Goal: Task Accomplishment & Management: Complete application form

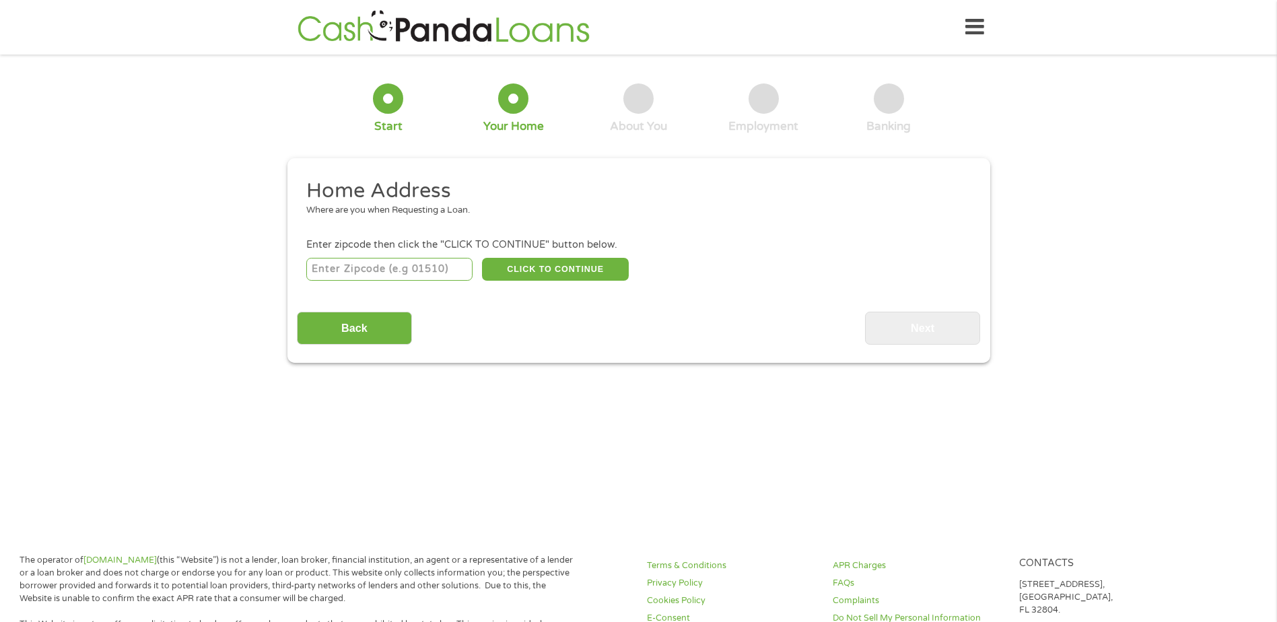
click at [331, 269] on input "number" at bounding box center [389, 269] width 166 height 23
type input "33952"
click at [597, 265] on button "CLICK TO CONTINUE" at bounding box center [555, 269] width 147 height 23
type input "33952"
type input "[GEOGRAPHIC_DATA]"
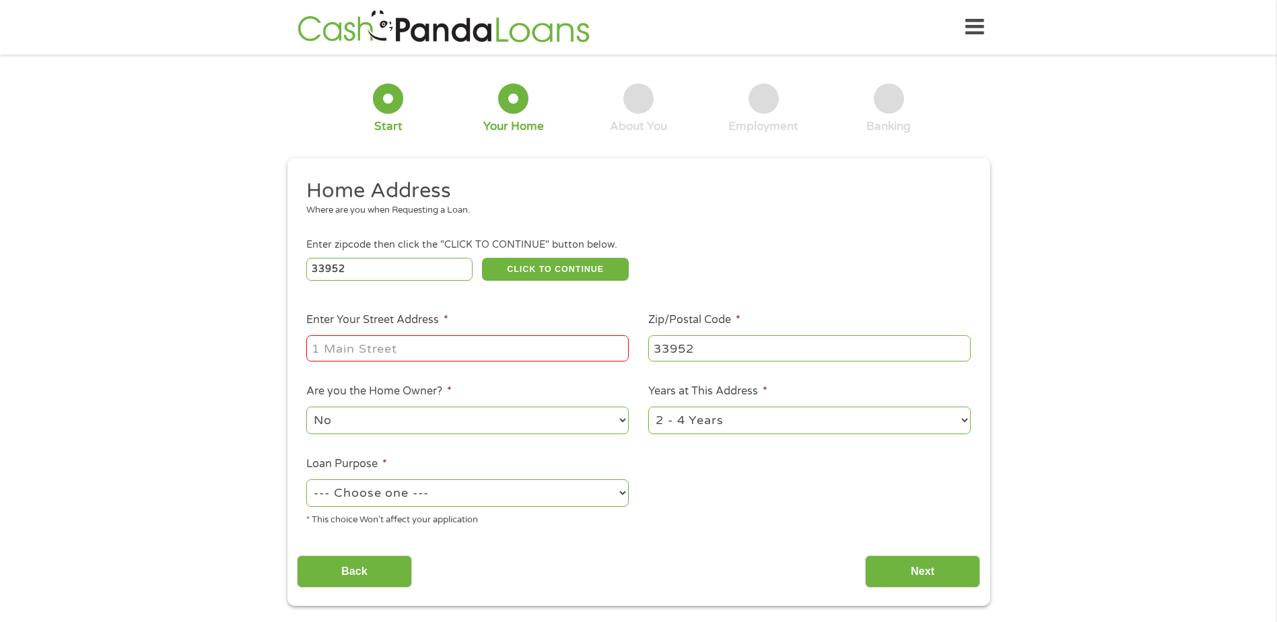
click at [500, 348] on input "Enter Your Street Address *" at bounding box center [467, 348] width 322 height 26
type input "[STREET_ADDRESS][PERSON_NAME]"
click at [489, 500] on select "--- Choose one --- Pay Bills Debt Consolidation Home Improvement Major Purchase…" at bounding box center [467, 493] width 322 height 28
select select "other"
click at [306, 479] on select "--- Choose one --- Pay Bills Debt Consolidation Home Improvement Major Purchase…" at bounding box center [467, 493] width 322 height 28
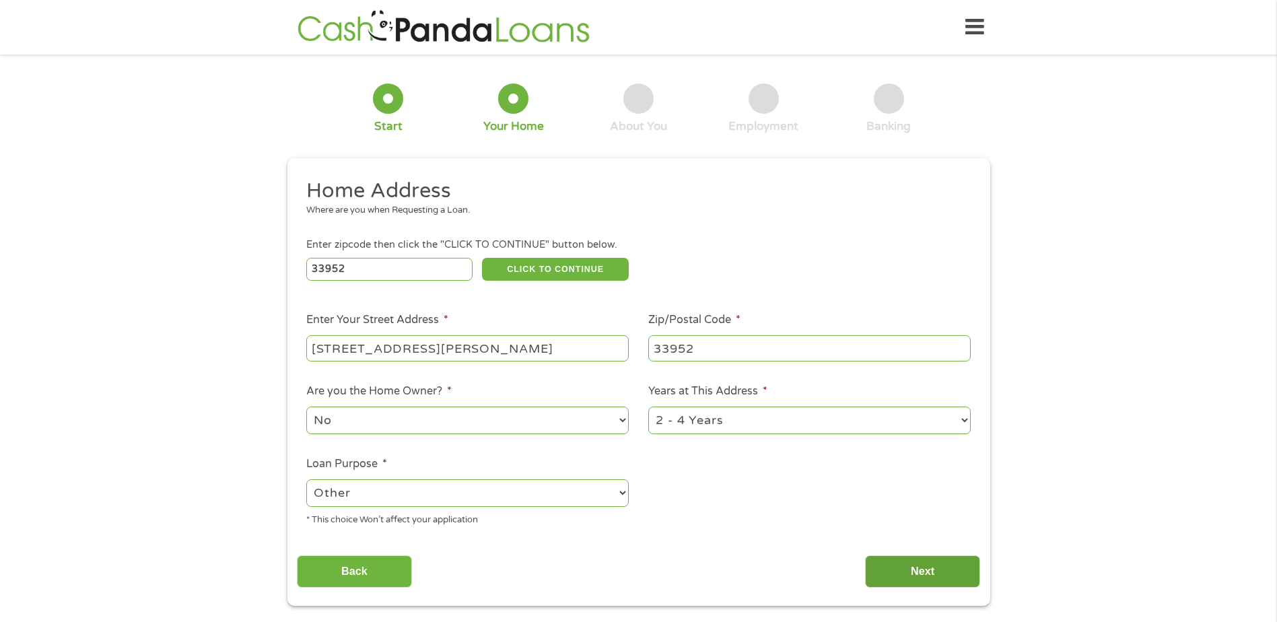
click at [942, 574] on input "Next" at bounding box center [922, 571] width 115 height 33
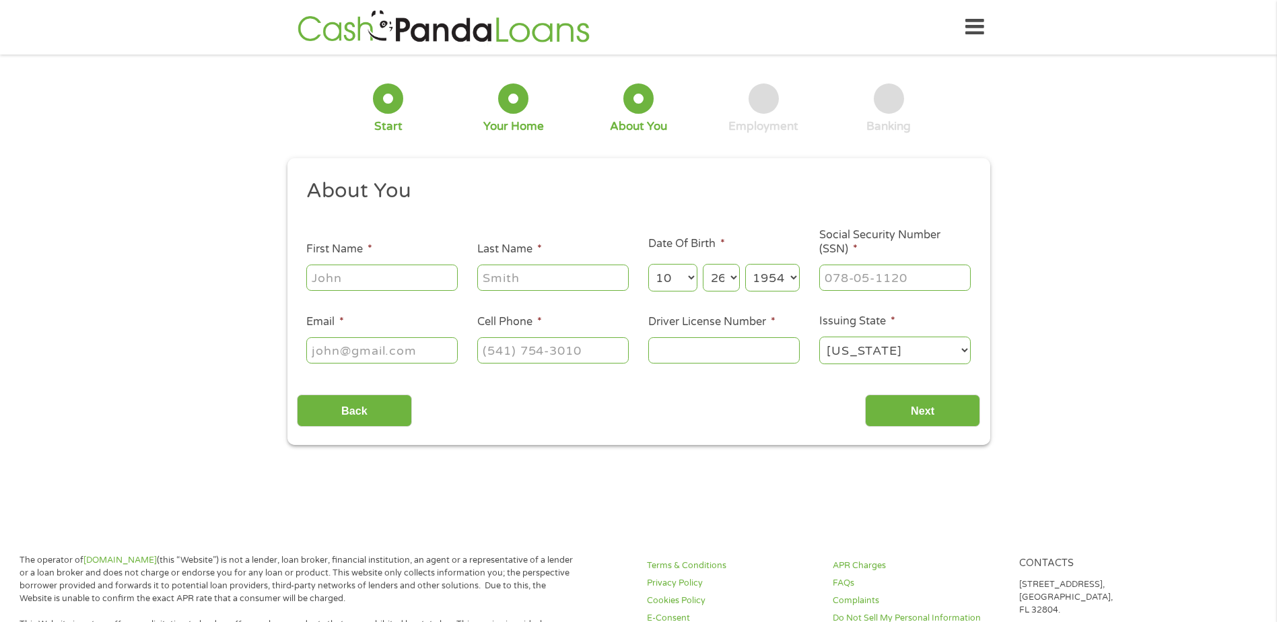
scroll to position [5, 5]
click at [423, 273] on input "First Name *" at bounding box center [381, 278] width 151 height 26
type input "[PERSON_NAME]"
type input "m [PERSON_NAME]"
type input "[EMAIL_ADDRESS][DOMAIN_NAME]"
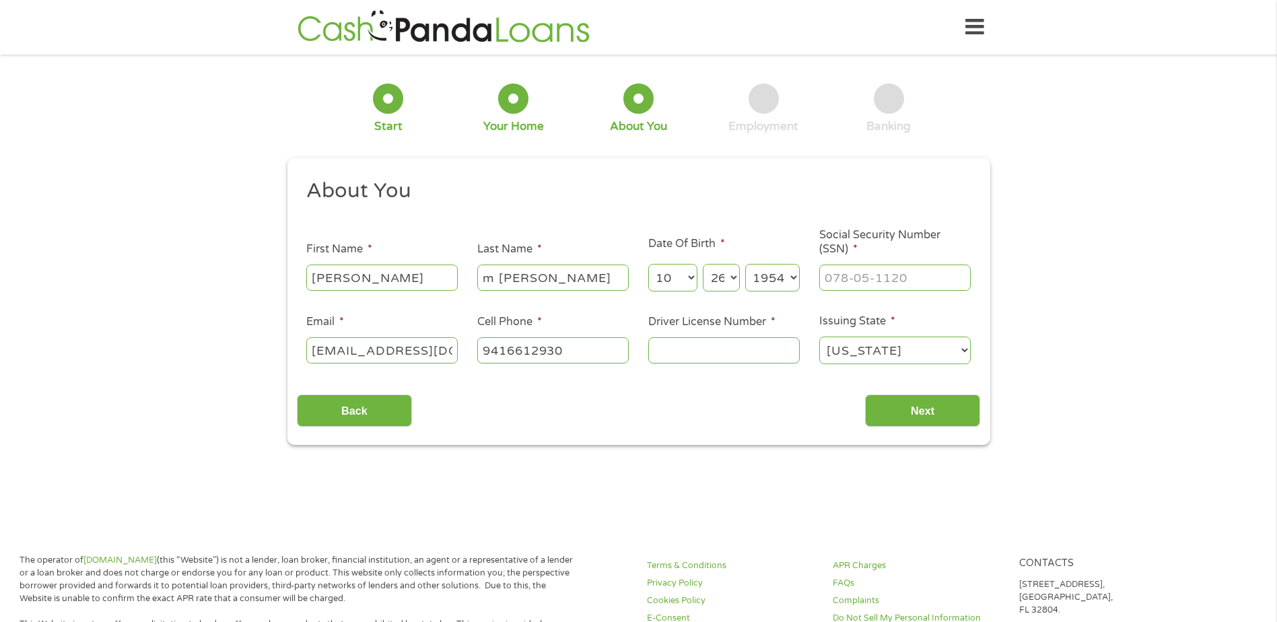
type input "[PHONE_NUMBER]"
click at [729, 344] on input "Driver License Number *" at bounding box center [723, 350] width 151 height 26
click at [726, 352] on input "Driver License Number *" at bounding box center [723, 350] width 151 height 26
type input "D207236204000"
click at [864, 406] on div "Back Next" at bounding box center [638, 405] width 683 height 42
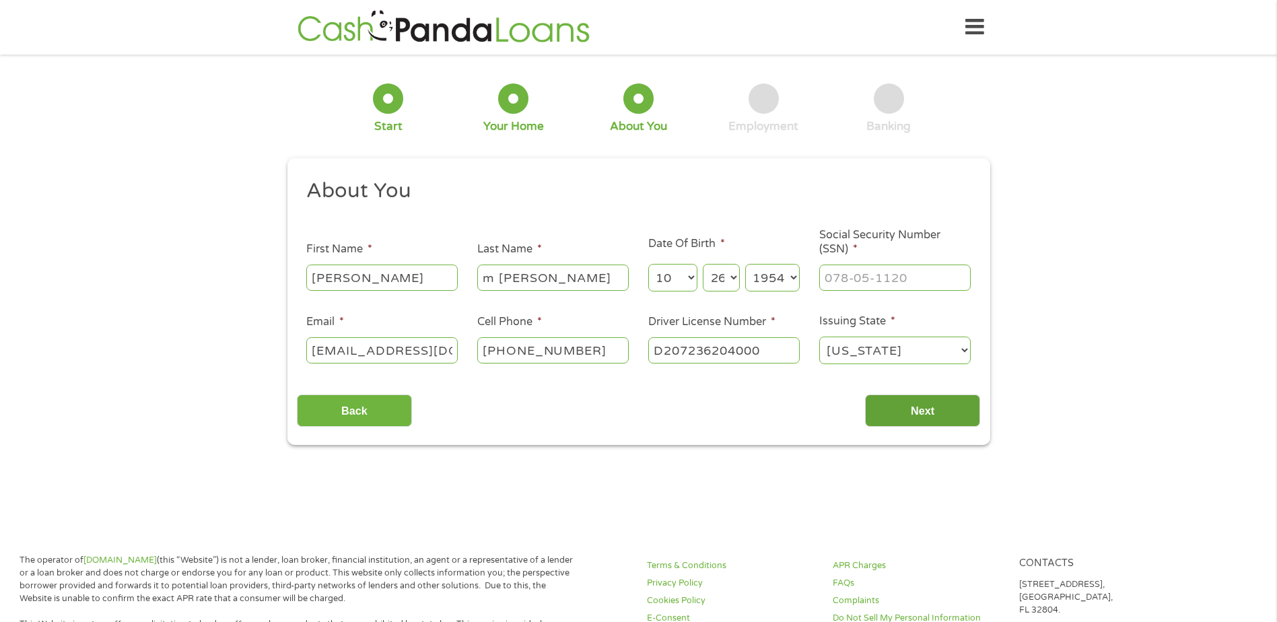
click at [875, 408] on input "Next" at bounding box center [922, 411] width 115 height 33
click at [882, 287] on input "___-__-____" at bounding box center [894, 278] width 151 height 26
type input "019-46-7789"
drag, startPoint x: 848, startPoint y: 304, endPoint x: 883, endPoint y: 440, distance: 140.9
click at [870, 463] on section "1 Start 2 Your Home 3 About You 4 Employment 5 Banking 6 This field is hidden w…" at bounding box center [638, 269] width 1277 height 410
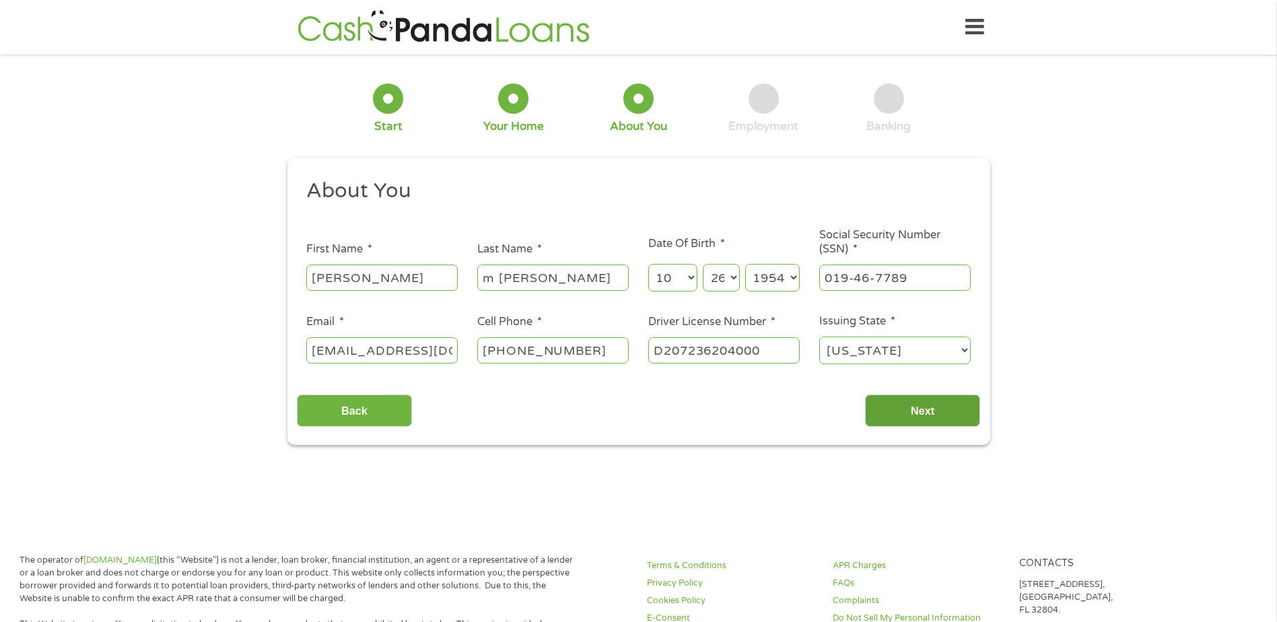
drag, startPoint x: 972, startPoint y: 380, endPoint x: 959, endPoint y: 395, distance: 20.0
click at [969, 384] on div "About You This field is hidden when viewing the form Title * --- Choose one ---…" at bounding box center [638, 303] width 683 height 250
click at [952, 401] on input "Next" at bounding box center [922, 411] width 115 height 33
click at [945, 411] on input "Next" at bounding box center [922, 411] width 115 height 33
click at [485, 277] on input "m [PERSON_NAME]" at bounding box center [552, 278] width 151 height 26
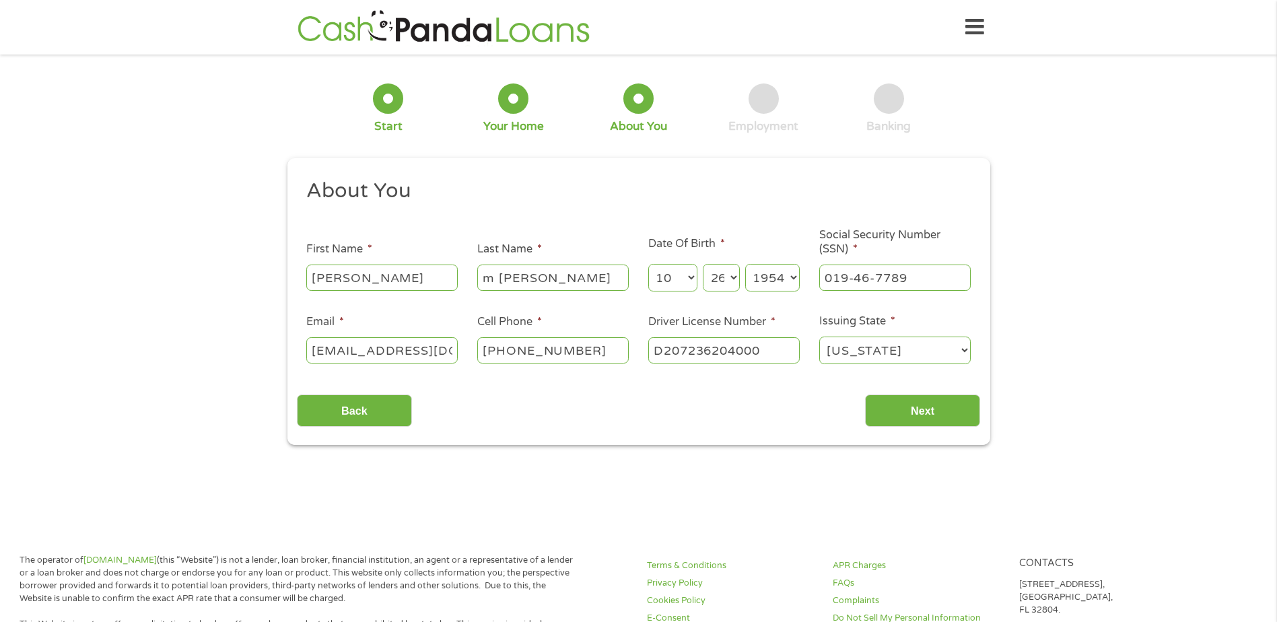
drag, startPoint x: 495, startPoint y: 283, endPoint x: 473, endPoint y: 283, distance: 22.2
click at [473, 283] on li "Last Name * [PERSON_NAME]" at bounding box center [553, 267] width 171 height 52
type input "[PERSON_NAME]"
click at [928, 415] on input "Next" at bounding box center [922, 411] width 115 height 33
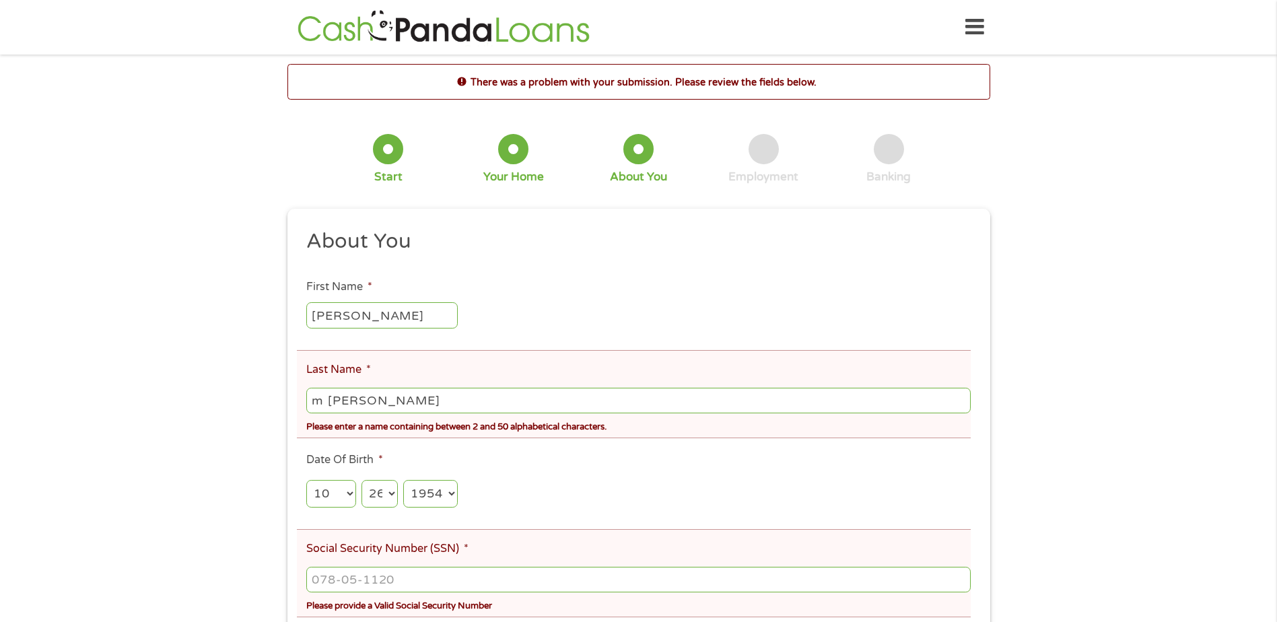
drag, startPoint x: 322, startPoint y: 404, endPoint x: 267, endPoint y: 390, distance: 57.0
click at [265, 390] on div "There was a problem with your submission. Please review the fields below. 1 Sta…" at bounding box center [638, 413] width 1277 height 698
type input "[PERSON_NAME]"
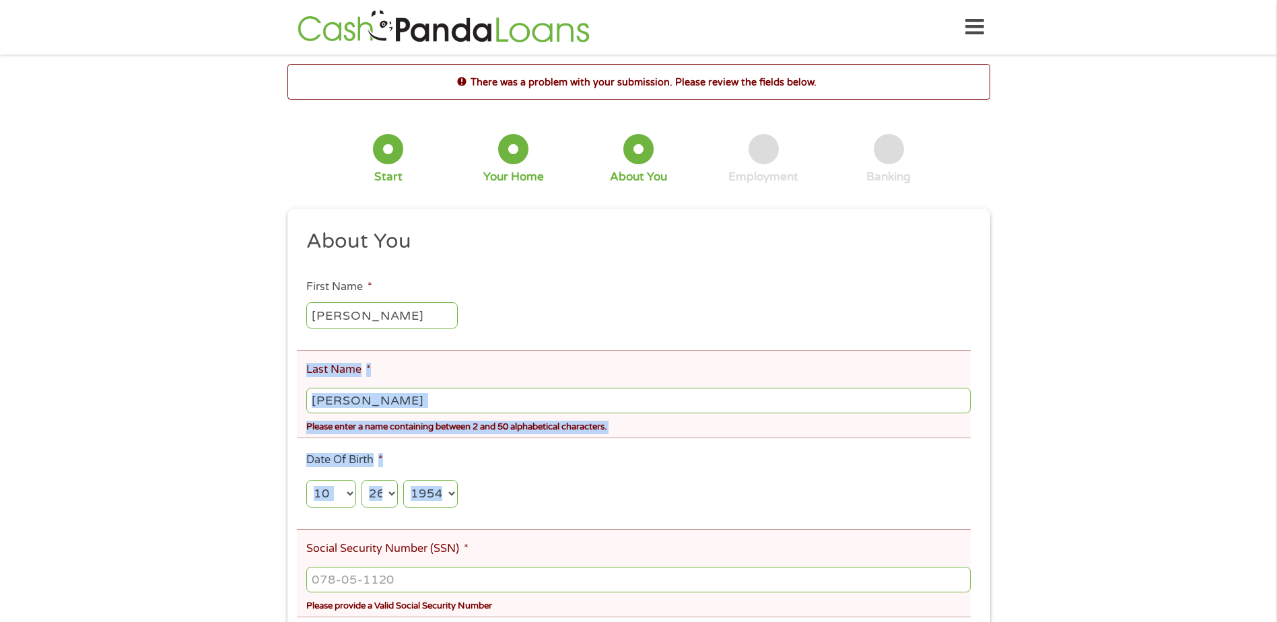
drag, startPoint x: 277, startPoint y: 393, endPoint x: 288, endPoint y: 543, distance: 150.6
click at [288, 543] on div "There was a problem with your submission. Please review the fields below. 1 Sta…" at bounding box center [638, 413] width 727 height 698
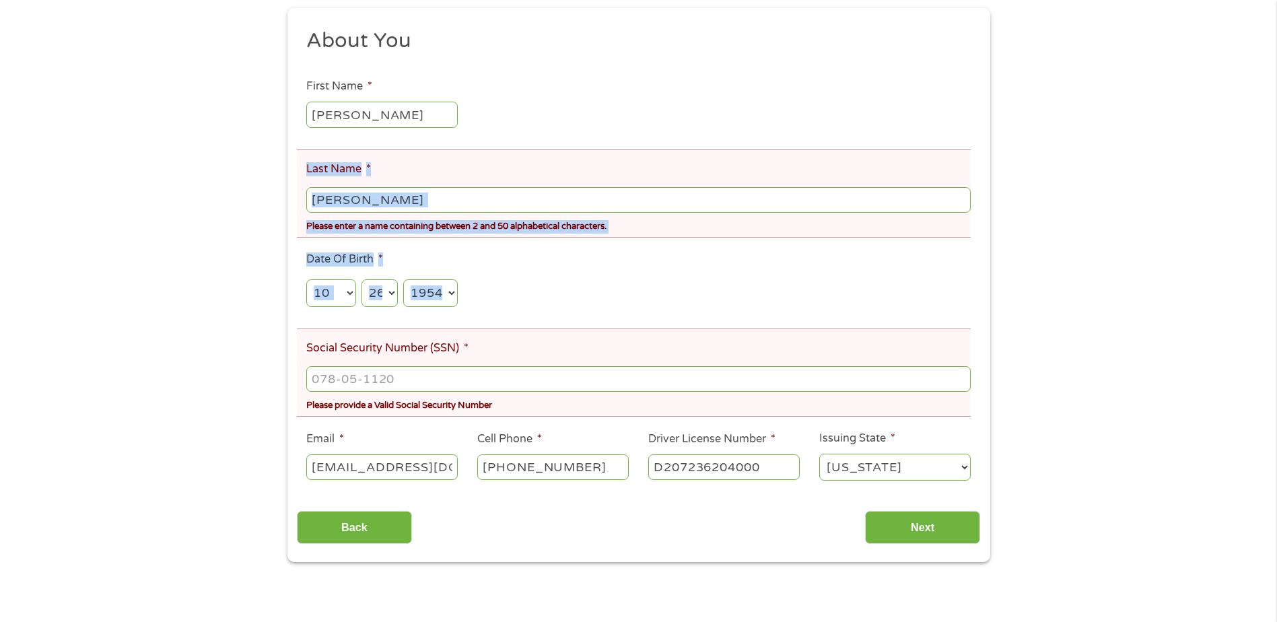
scroll to position [269, 0]
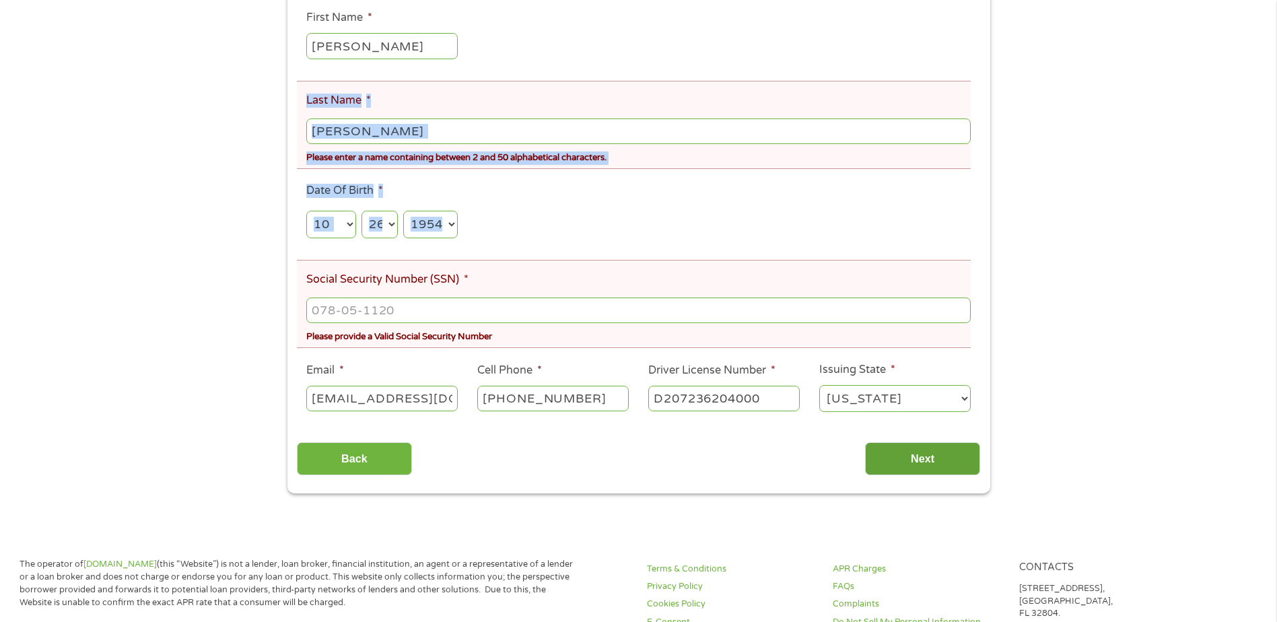
click at [897, 461] on input "Next" at bounding box center [922, 458] width 115 height 33
click at [895, 463] on input "Next" at bounding box center [922, 458] width 115 height 33
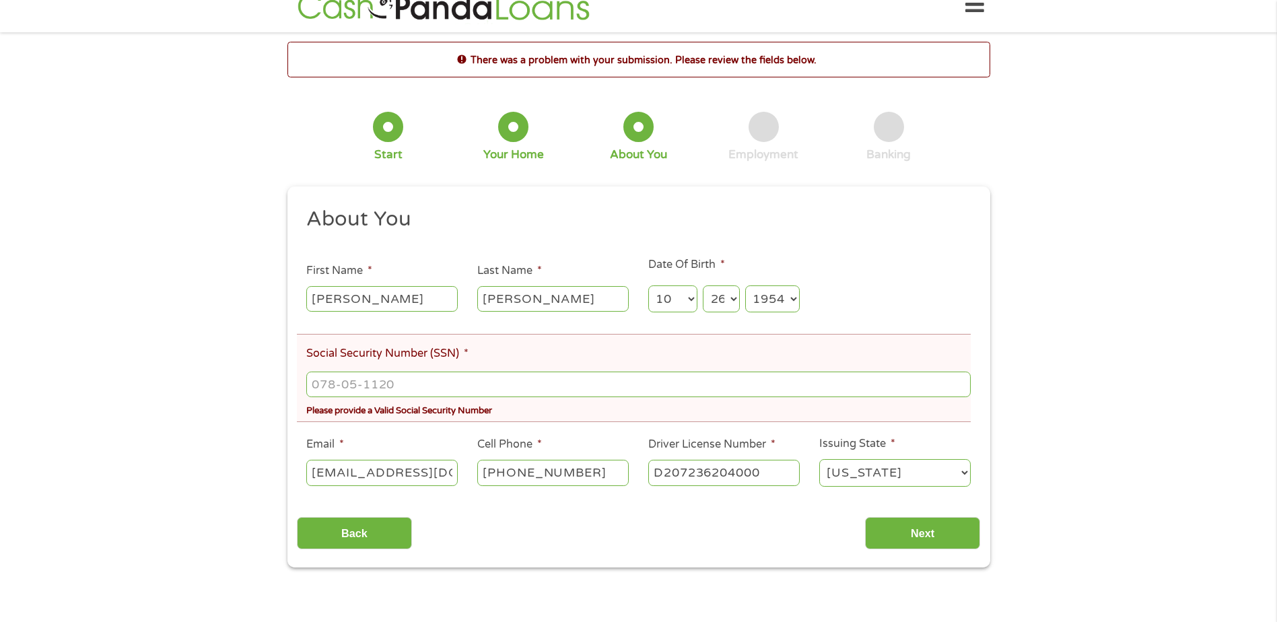
scroll to position [0, 0]
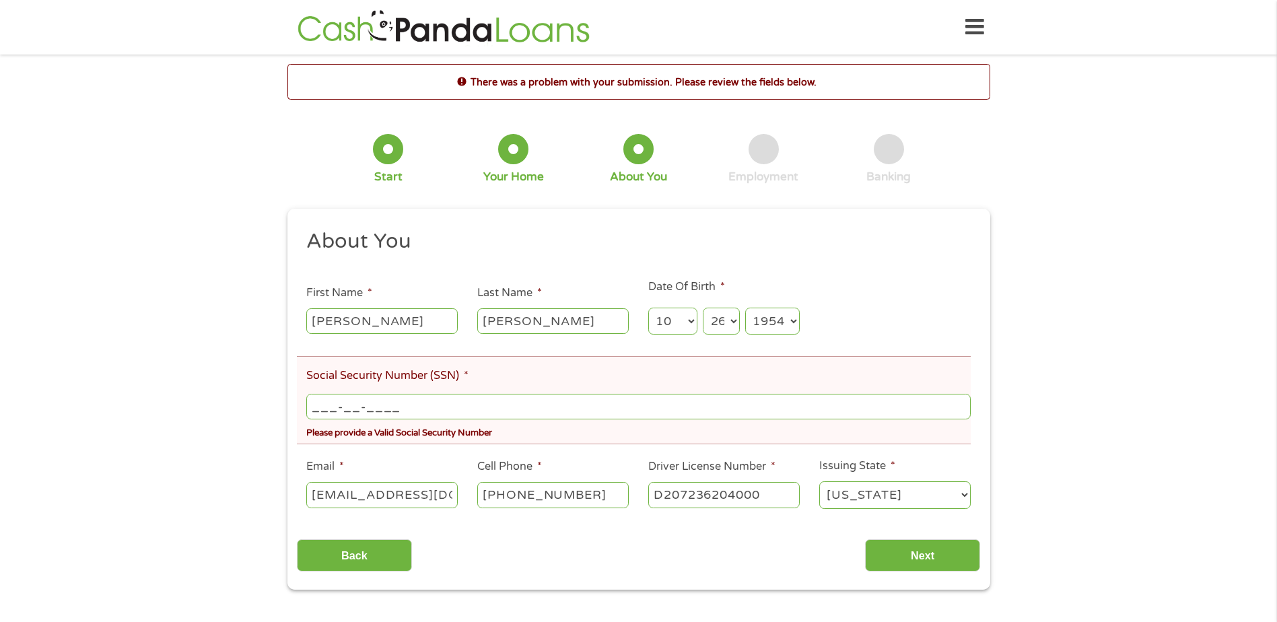
click at [430, 407] on input "___-__-____" at bounding box center [638, 407] width 664 height 26
drag, startPoint x: 430, startPoint y: 407, endPoint x: 379, endPoint y: 399, distance: 51.9
click at [386, 399] on input "___-__-____" at bounding box center [638, 407] width 664 height 26
click at [310, 401] on input "___-__-____" at bounding box center [638, 407] width 664 height 26
type input "019-46-7789"
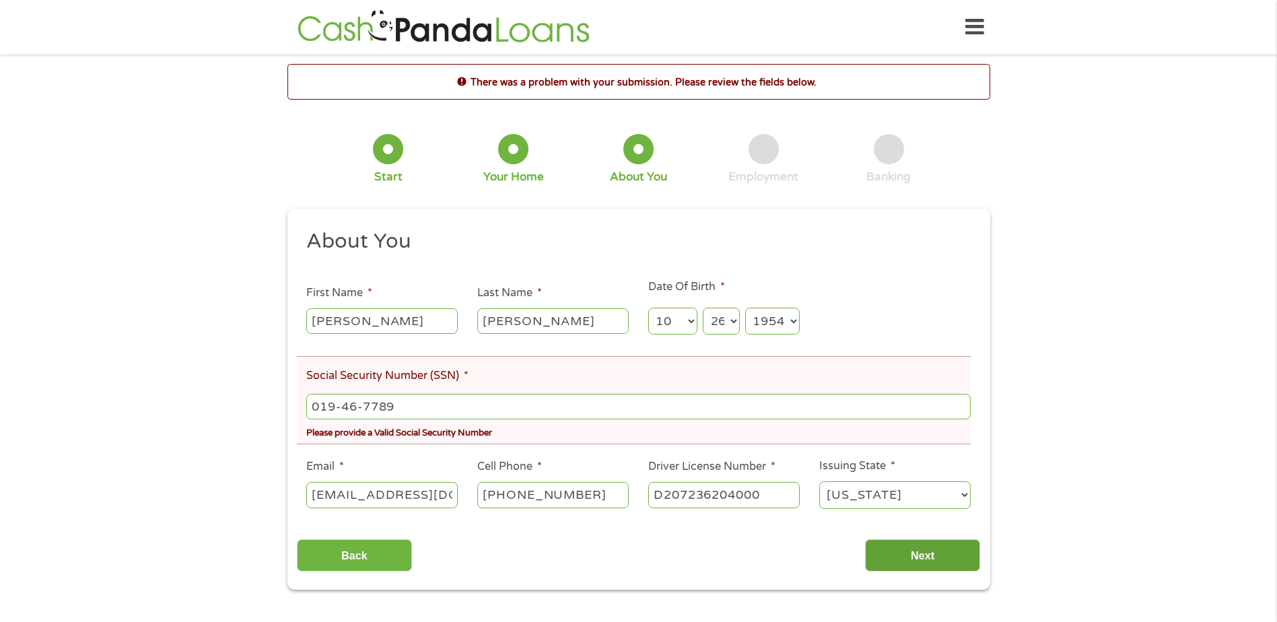
click at [966, 557] on input "Next" at bounding box center [922, 555] width 115 height 33
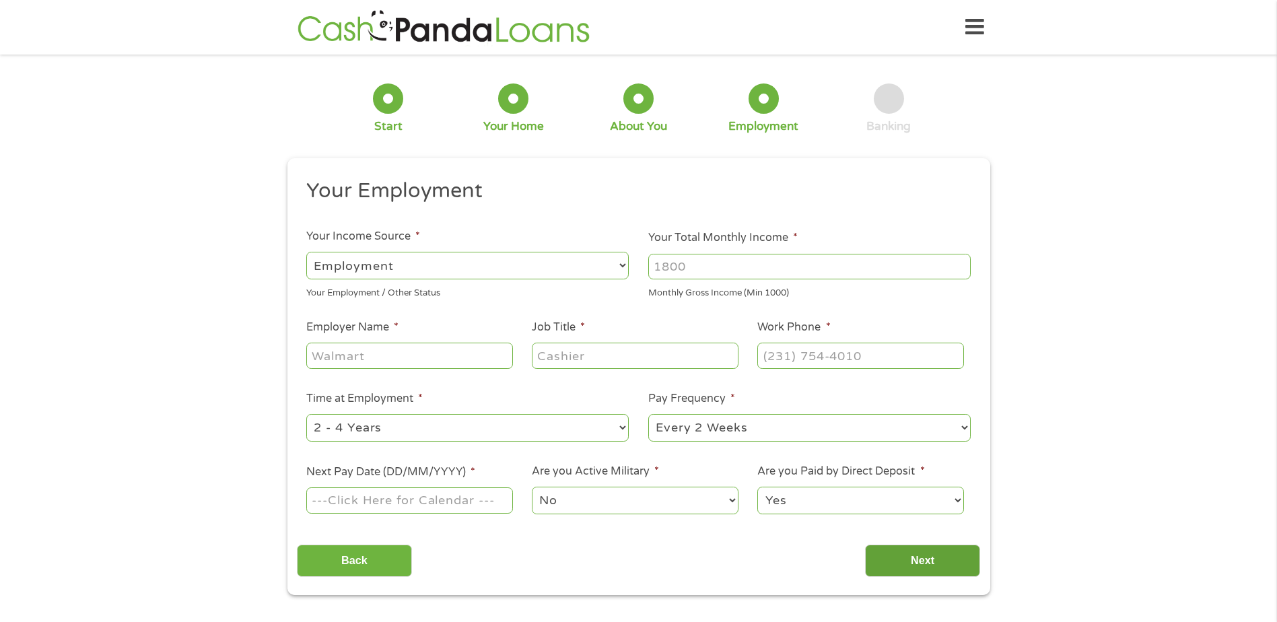
scroll to position [5, 5]
click at [614, 260] on select "--- Choose one --- Employment [DEMOGRAPHIC_DATA] Benefits" at bounding box center [467, 266] width 322 height 28
select select "benefits"
click at [306, 252] on select "--- Choose one --- Employment [DEMOGRAPHIC_DATA] Benefits" at bounding box center [467, 266] width 322 height 28
type input "Other"
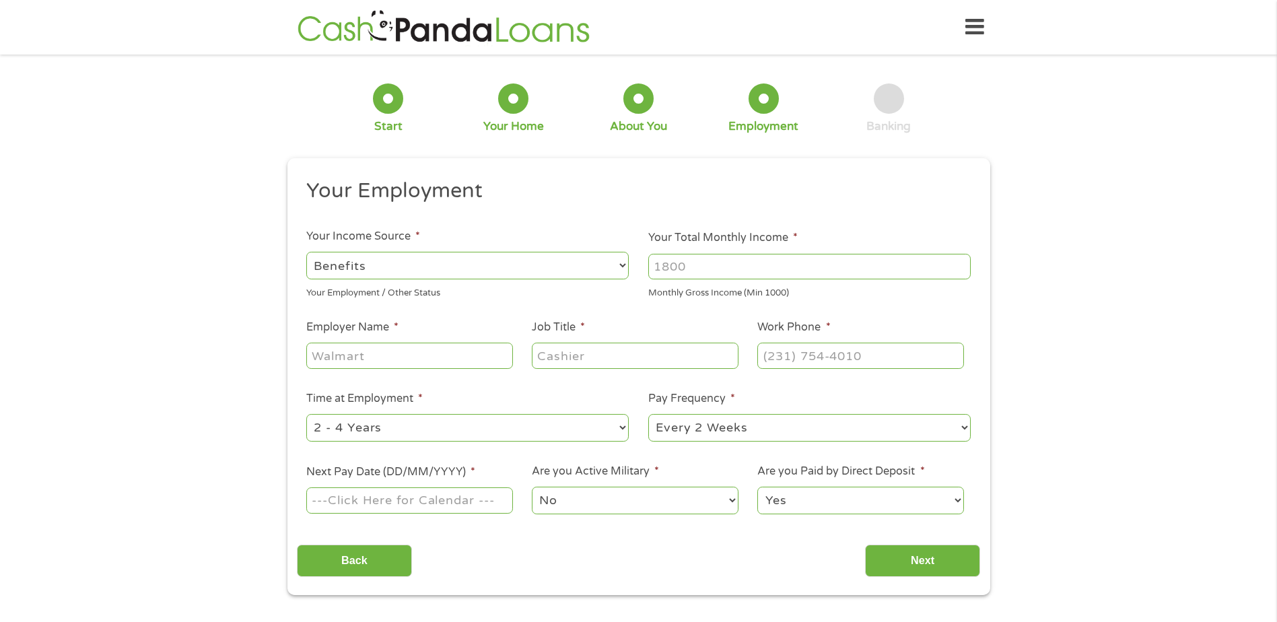
type input "[PHONE_NUMBER]"
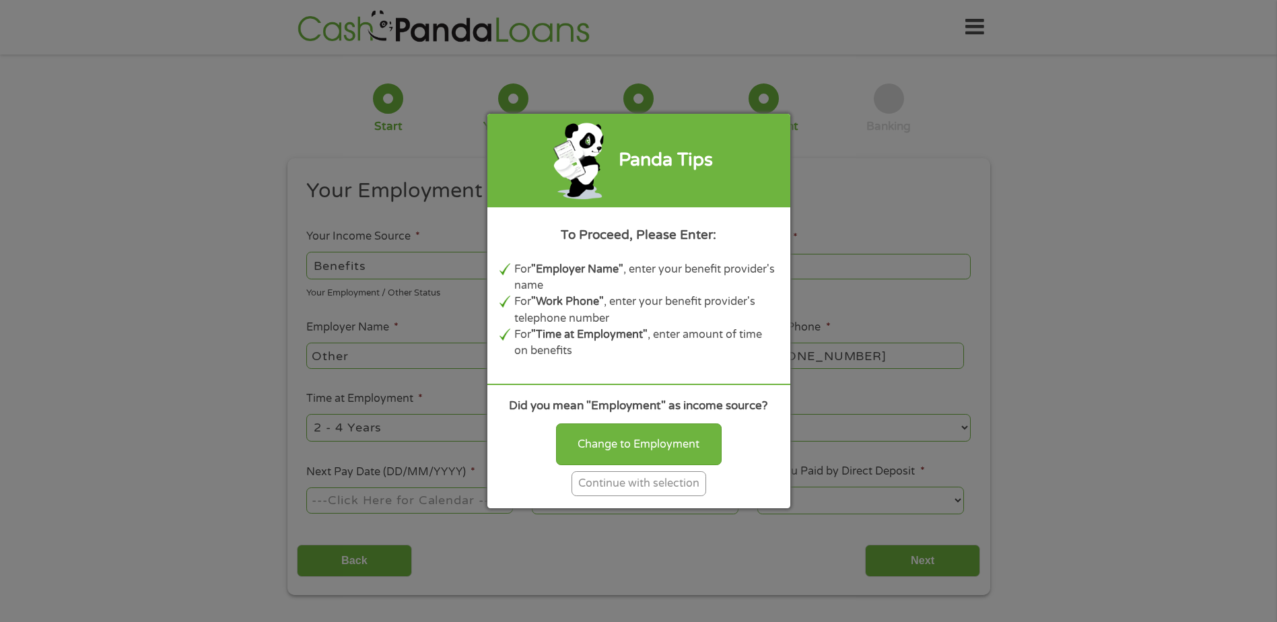
click at [654, 491] on div "Continue with selection" at bounding box center [639, 483] width 135 height 25
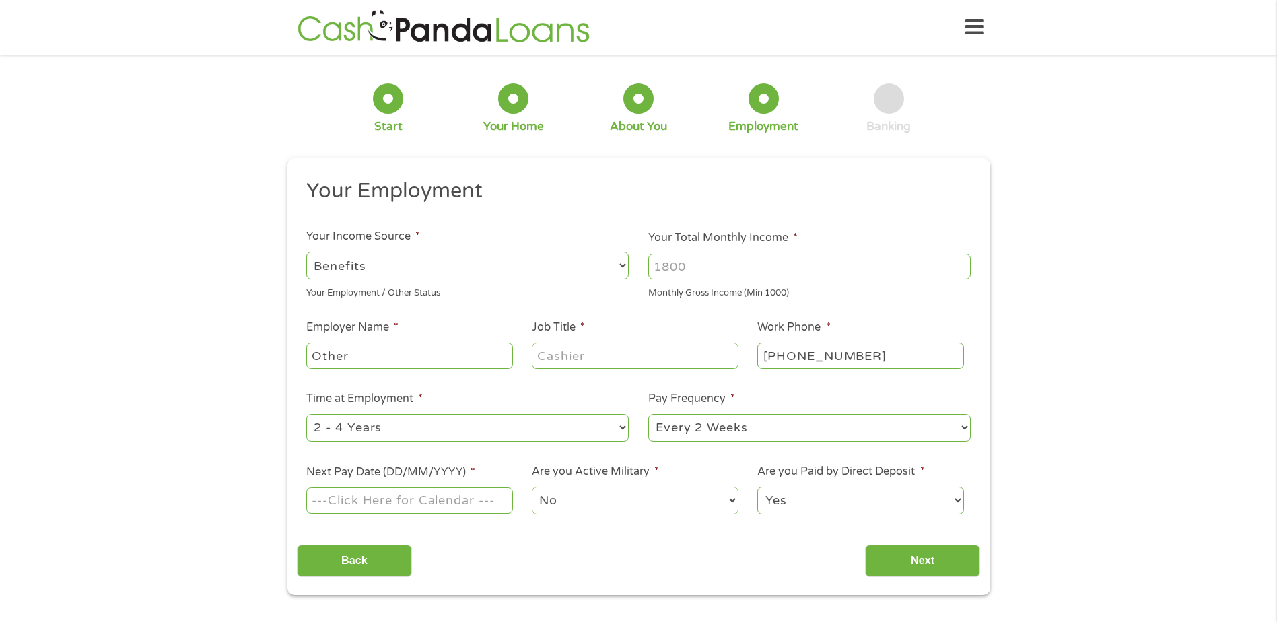
click at [374, 368] on input "Other" at bounding box center [409, 356] width 206 height 26
type input "s"
type input "social security"
click at [700, 358] on input "Job Title *" at bounding box center [635, 356] width 206 height 26
type input "retired"
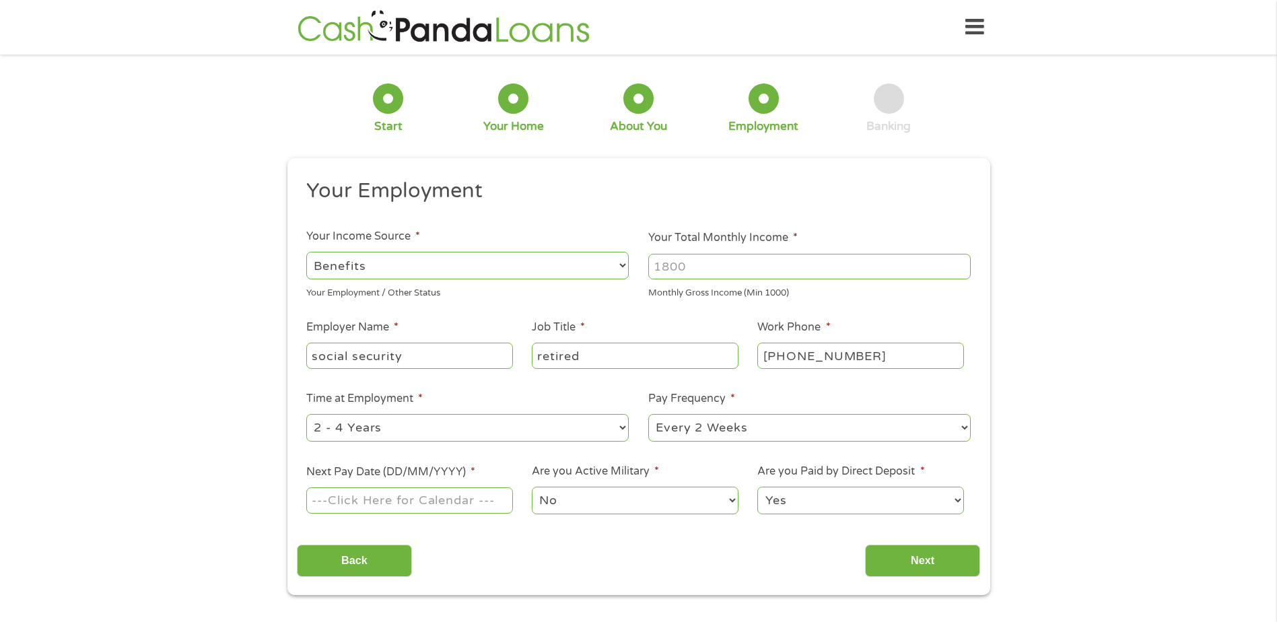
click at [613, 421] on select "--- Choose one --- 1 Year or less 1 - 2 Years 2 - 4 Years Over 4 Years" at bounding box center [467, 428] width 322 height 28
select select "60months"
click at [306, 414] on select "--- Choose one --- 1 Year or less 1 - 2 Years 2 - 4 Years Over 4 Years" at bounding box center [467, 428] width 322 height 28
click at [840, 426] on select "--- Choose one --- Every 2 Weeks Every Week Monthly Semi-Monthly" at bounding box center [809, 428] width 322 height 28
select select "monthly"
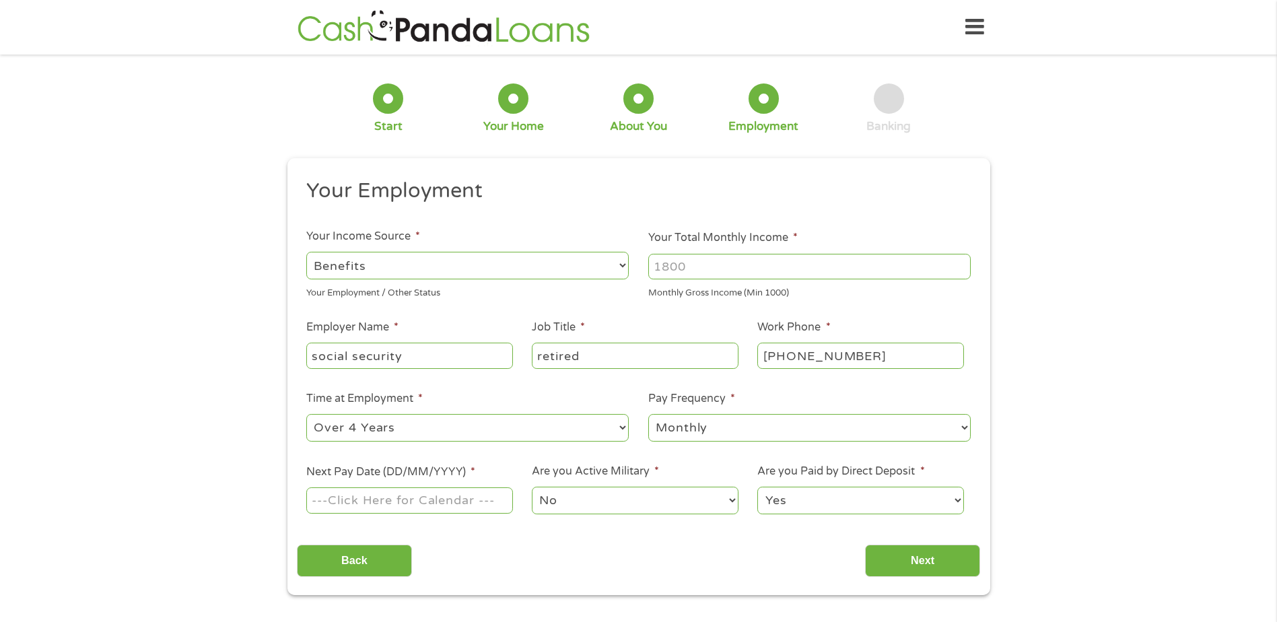
click at [648, 414] on select "--- Choose one --- Every 2 Weeks Every Week Monthly Semi-Monthly" at bounding box center [809, 428] width 322 height 28
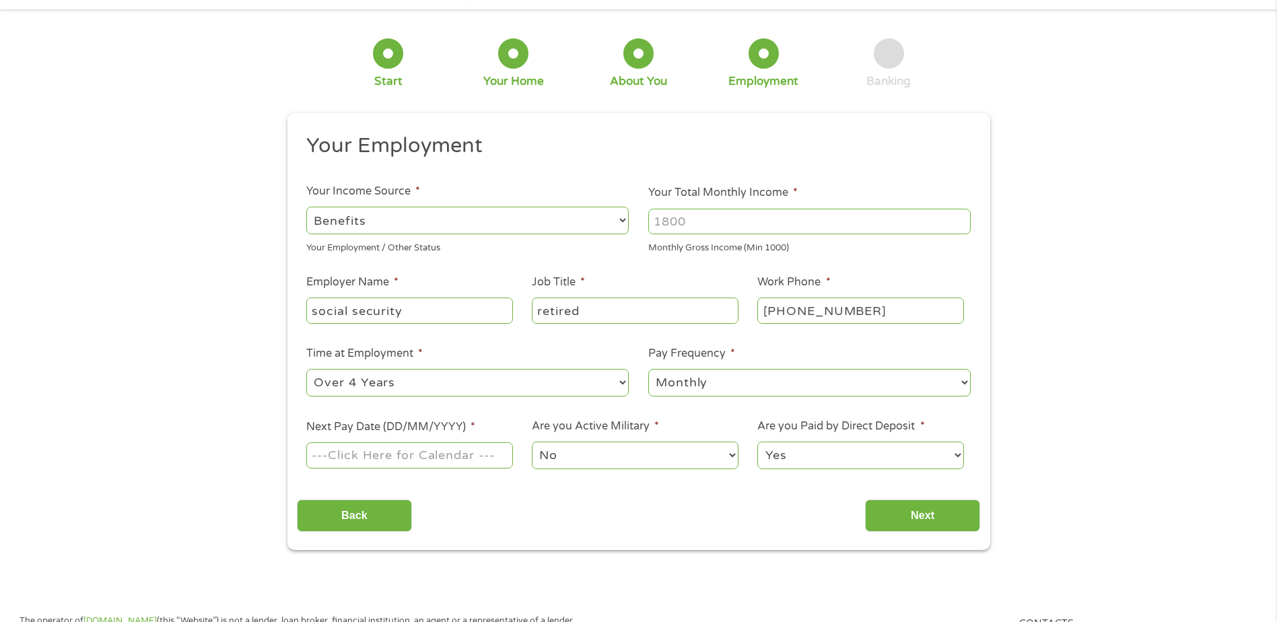
scroll to position [67, 0]
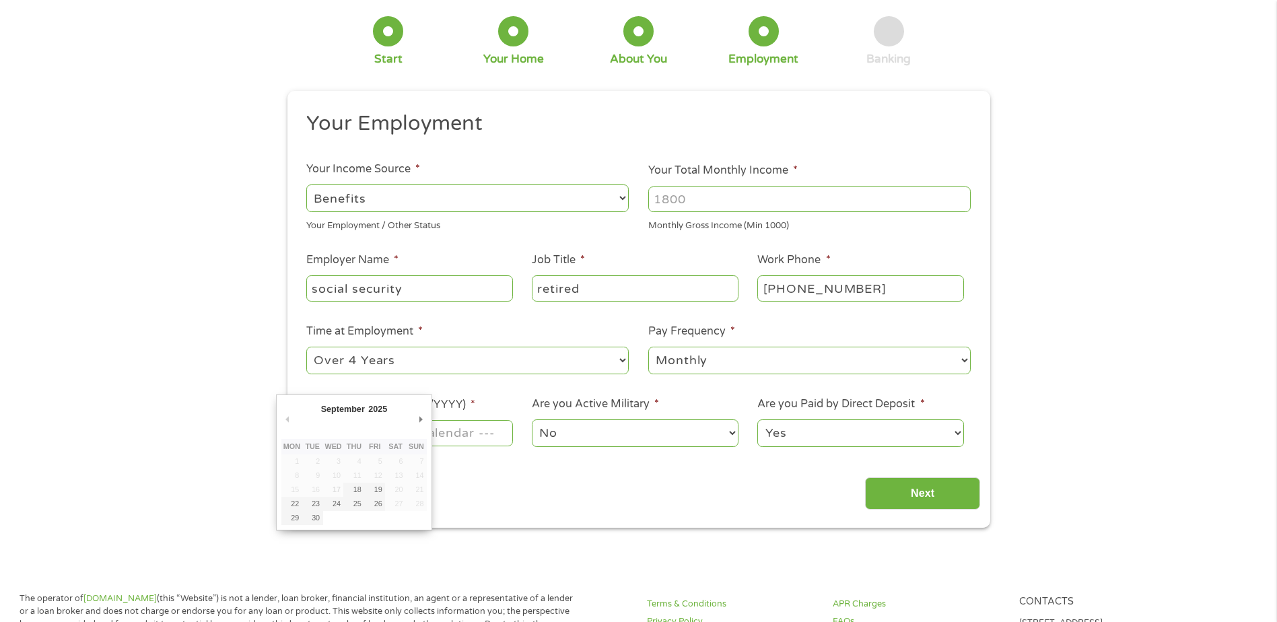
click at [491, 435] on input "Next Pay Date (DD/MM/YYYY) *" at bounding box center [409, 433] width 206 height 26
click at [413, 422] on div "November January February March April May June July August September October No…" at bounding box center [353, 411] width 145 height 22
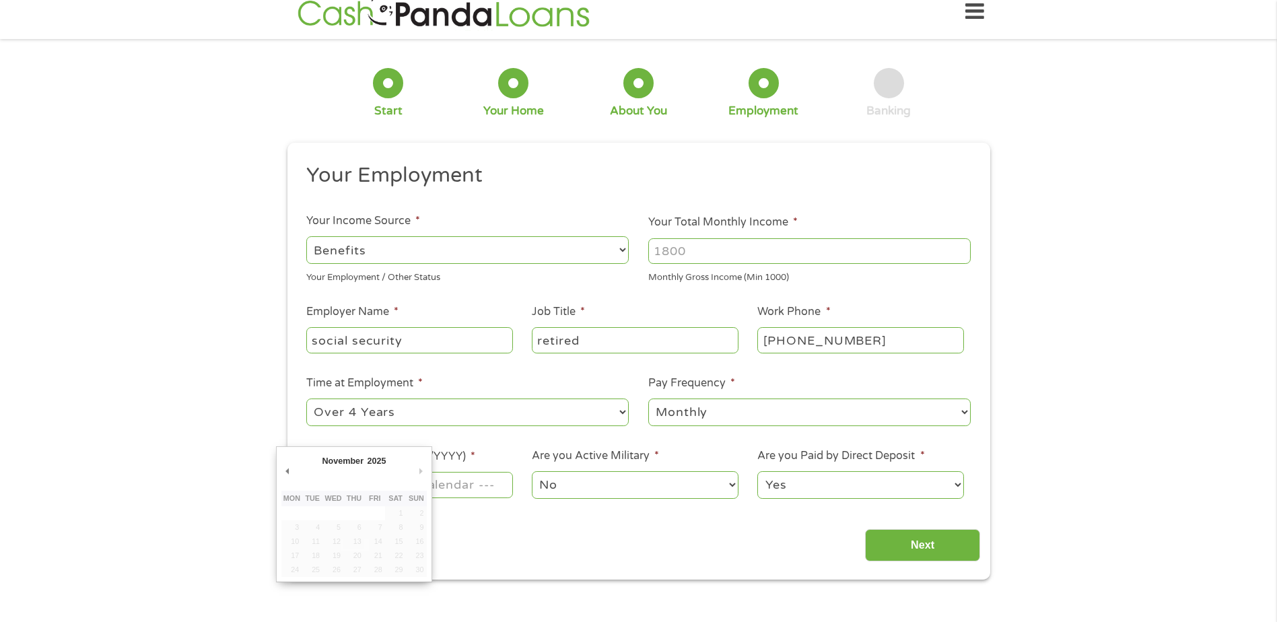
scroll to position [0, 0]
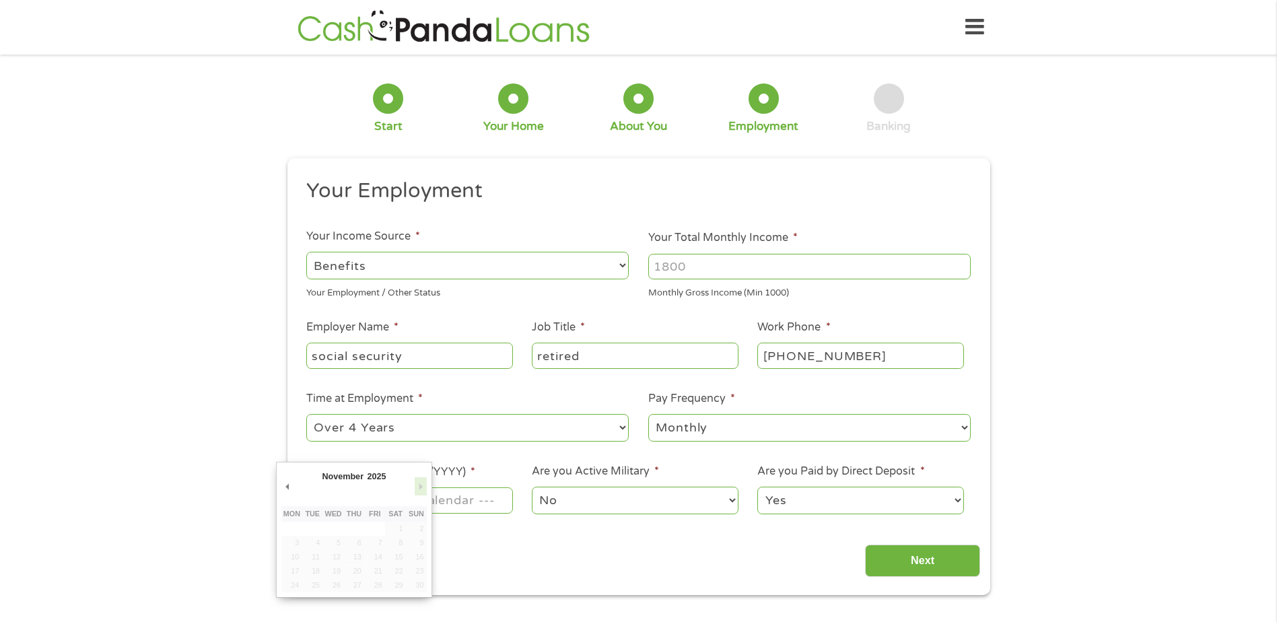
click at [419, 489] on button "Next Month" at bounding box center [421, 486] width 12 height 18
click at [424, 489] on button "Next Month" at bounding box center [421, 486] width 12 height 18
click at [421, 491] on button "Next Month" at bounding box center [421, 486] width 12 height 18
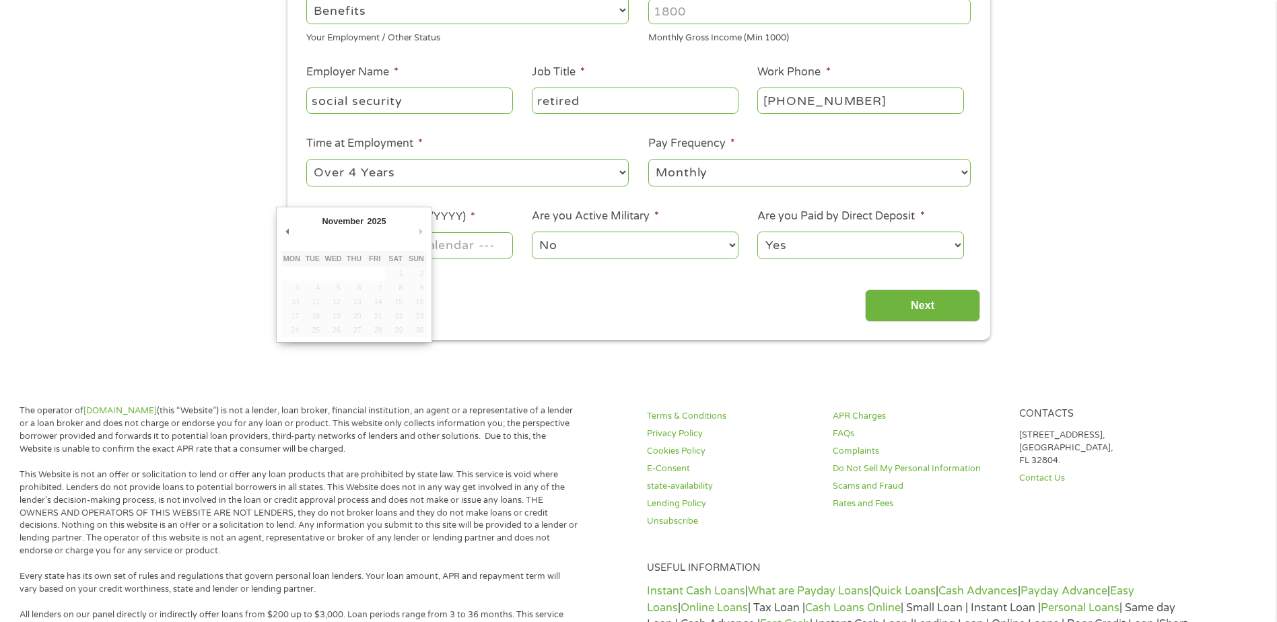
scroll to position [269, 0]
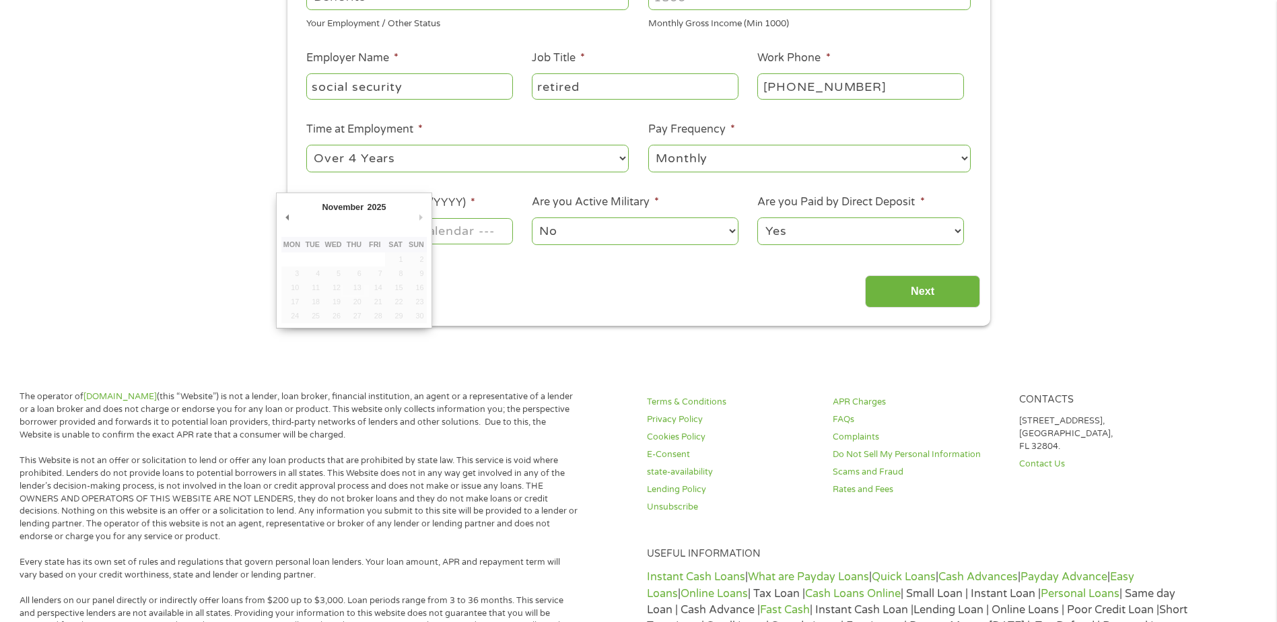
click at [313, 260] on td at bounding box center [312, 259] width 21 height 14
type input "[DATE]"
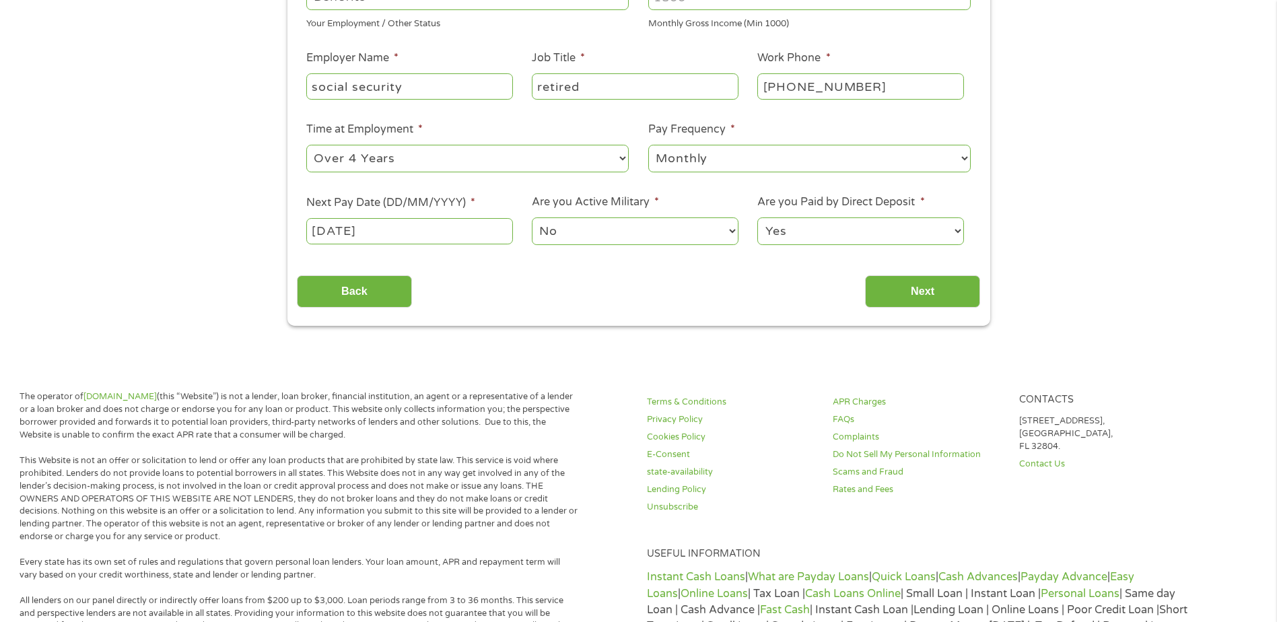
click at [605, 166] on ul "Your Employment Your Income Source * --- Choose one --- Employment [DEMOGRAPHIC…" at bounding box center [638, 82] width 683 height 349
click at [895, 291] on input "Next" at bounding box center [922, 291] width 115 height 33
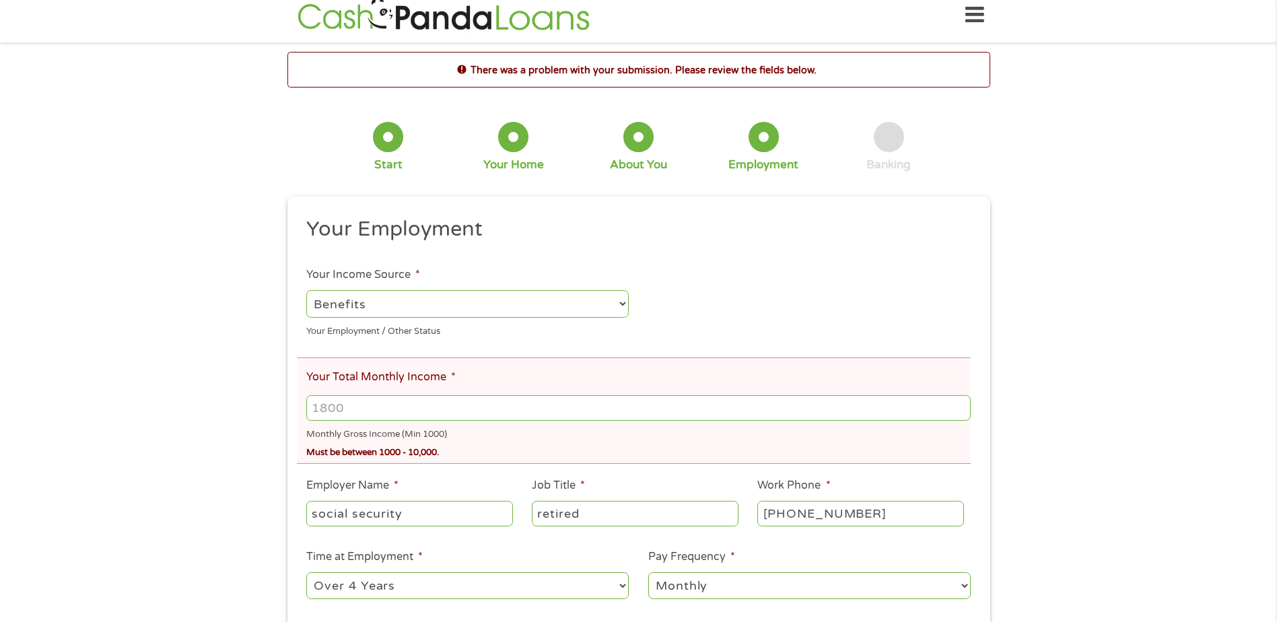
scroll to position [0, 0]
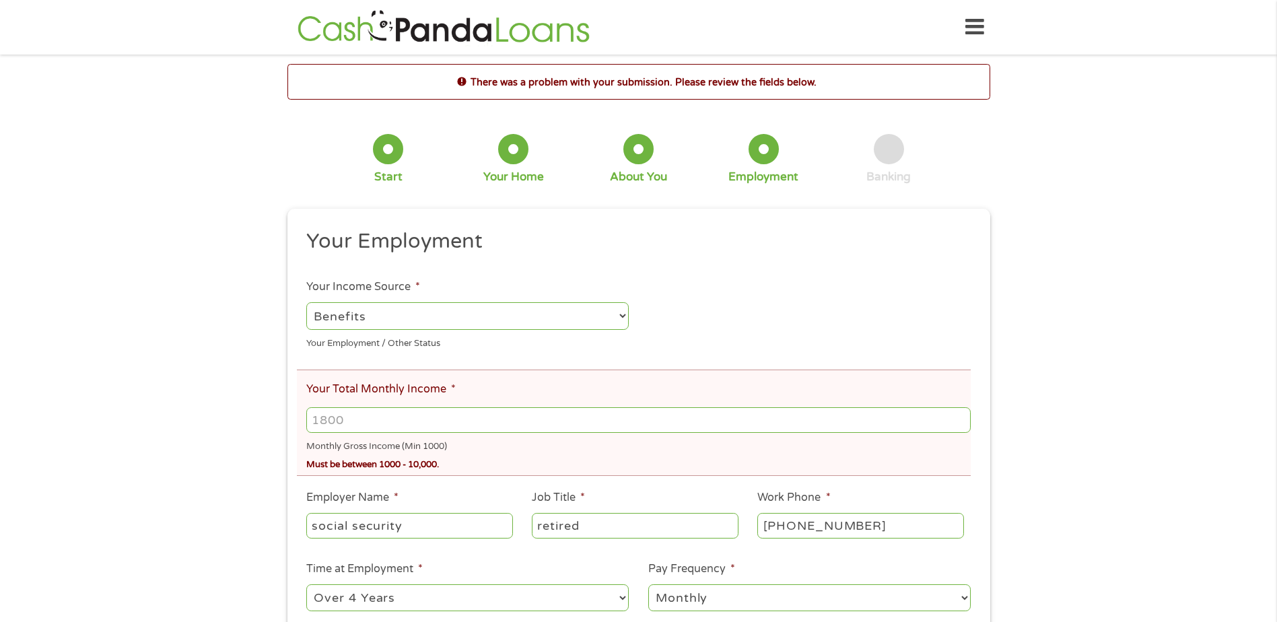
drag, startPoint x: 373, startPoint y: 428, endPoint x: 291, endPoint y: 418, distance: 82.8
click at [291, 418] on div "This field is hidden when viewing the form gclid EAIaIQobChMItoKO_5XgjwMVtKFaBR…" at bounding box center [638, 487] width 703 height 557
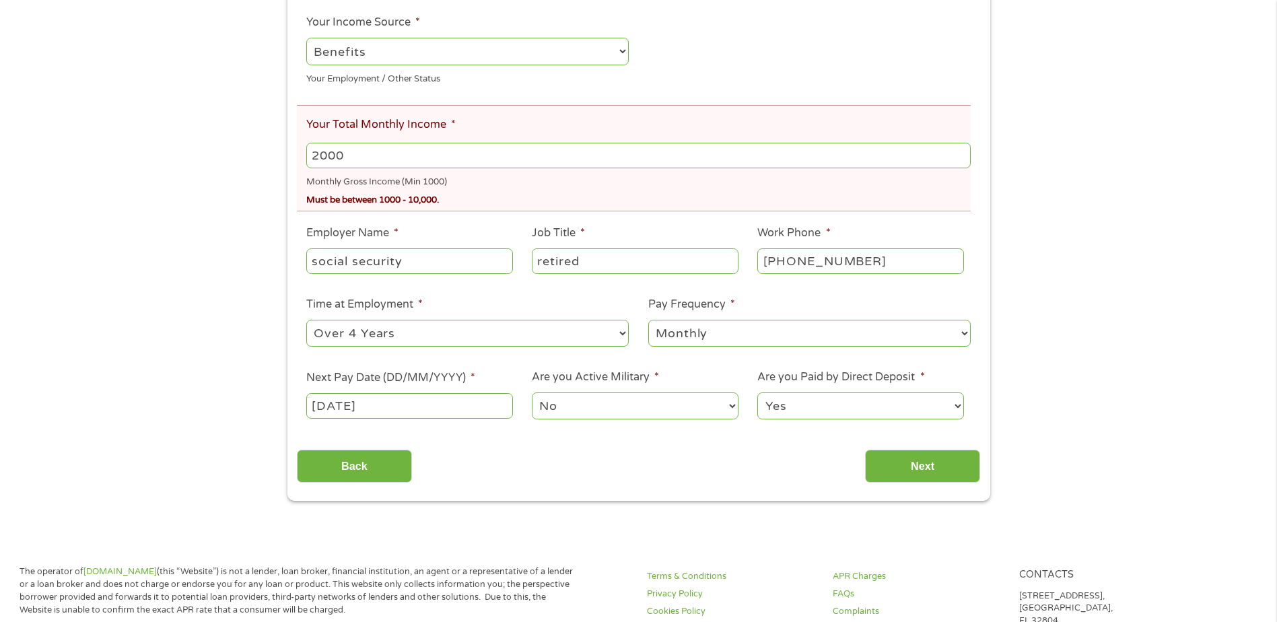
scroll to position [269, 0]
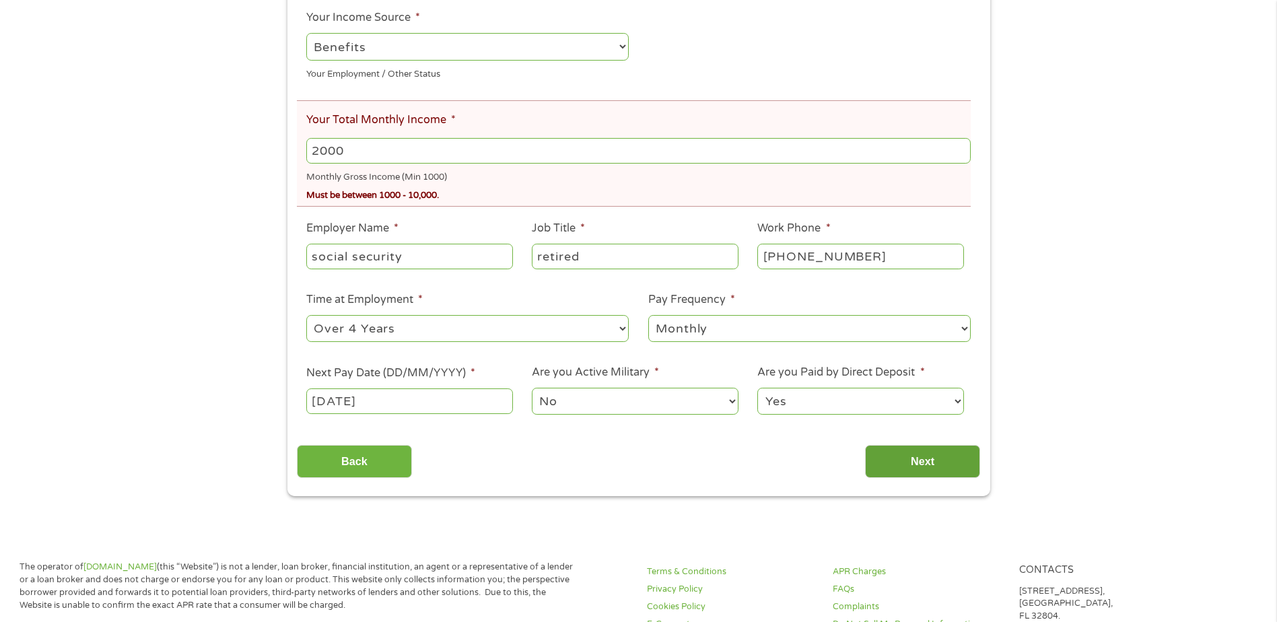
type input "2000"
click at [906, 457] on input "Next" at bounding box center [922, 461] width 115 height 33
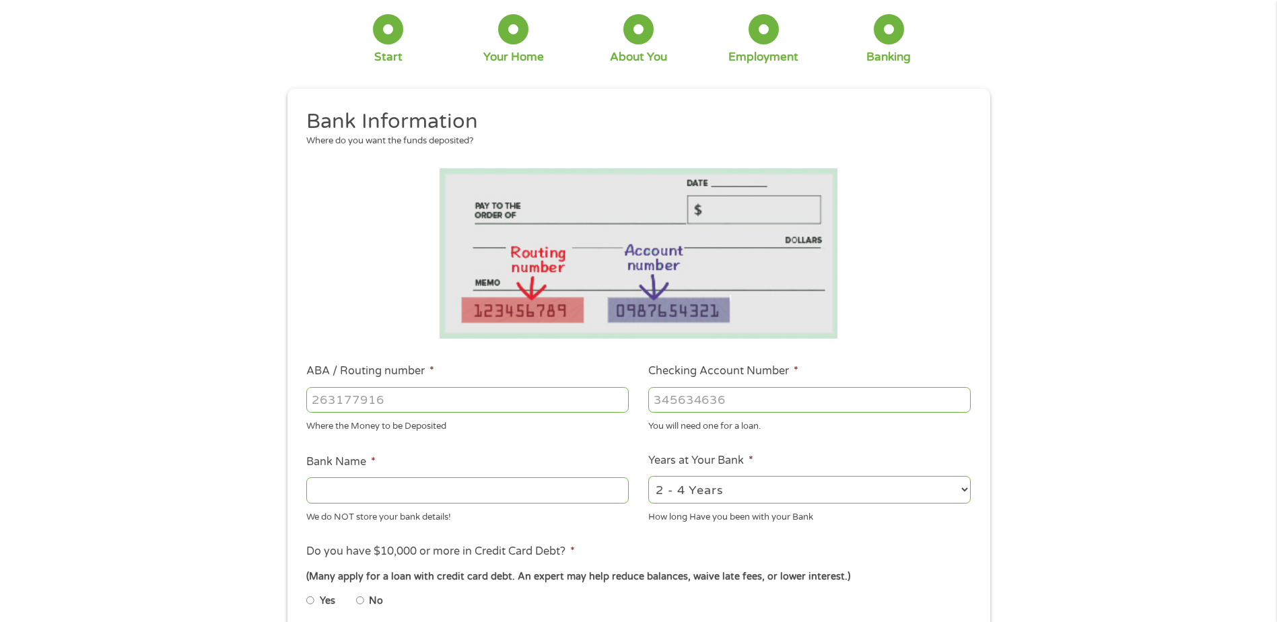
scroll to position [0, 0]
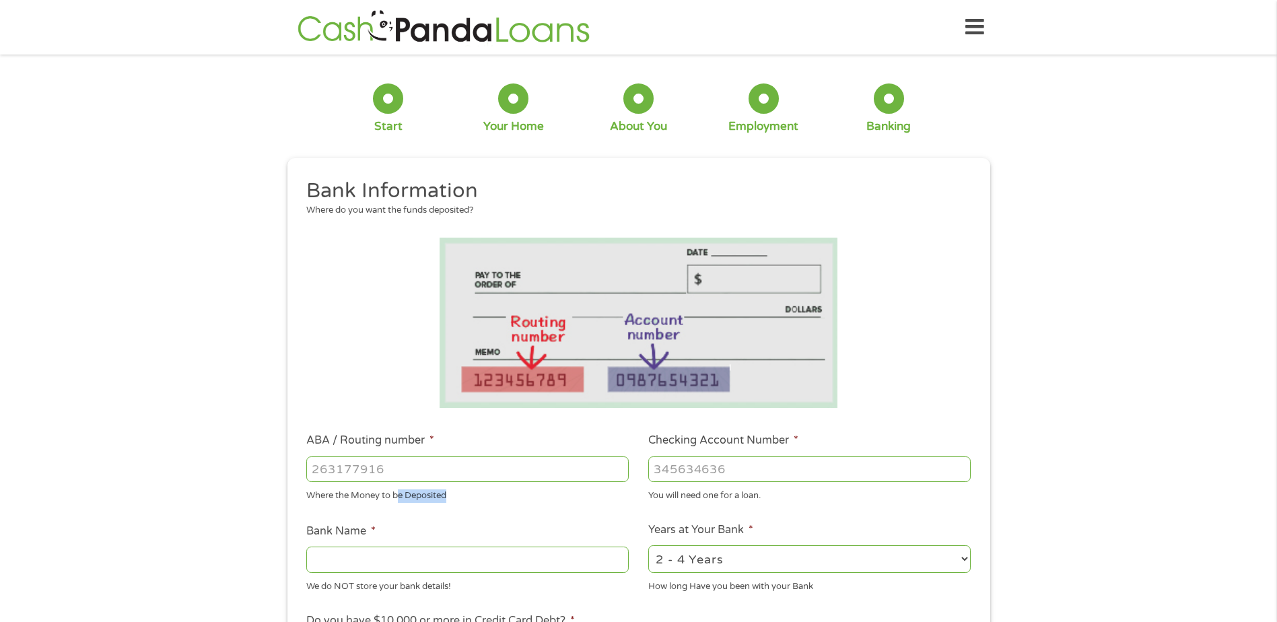
drag, startPoint x: 380, startPoint y: 509, endPoint x: 448, endPoint y: 500, distance: 67.9
click at [360, 508] on ul "Bank Information Where do you want the funds deposited? ABA / Routing number * …" at bounding box center [638, 513] width 683 height 671
click at [390, 473] on input "ABA / Routing number *" at bounding box center [467, 469] width 322 height 26
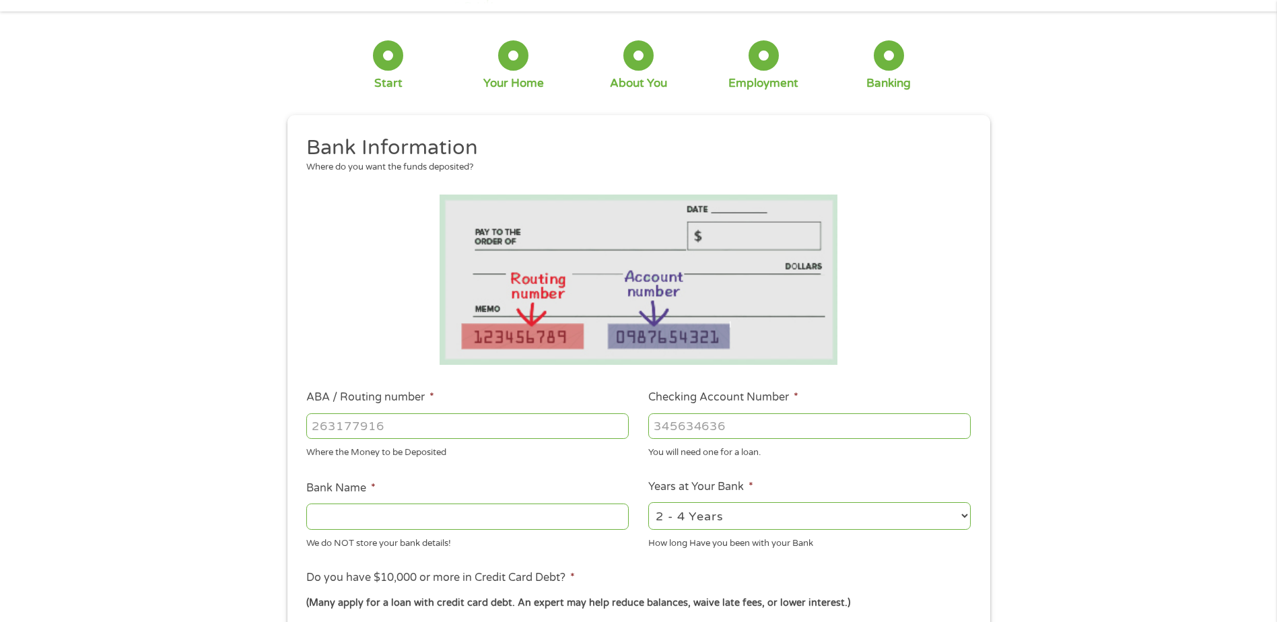
scroll to position [67, 0]
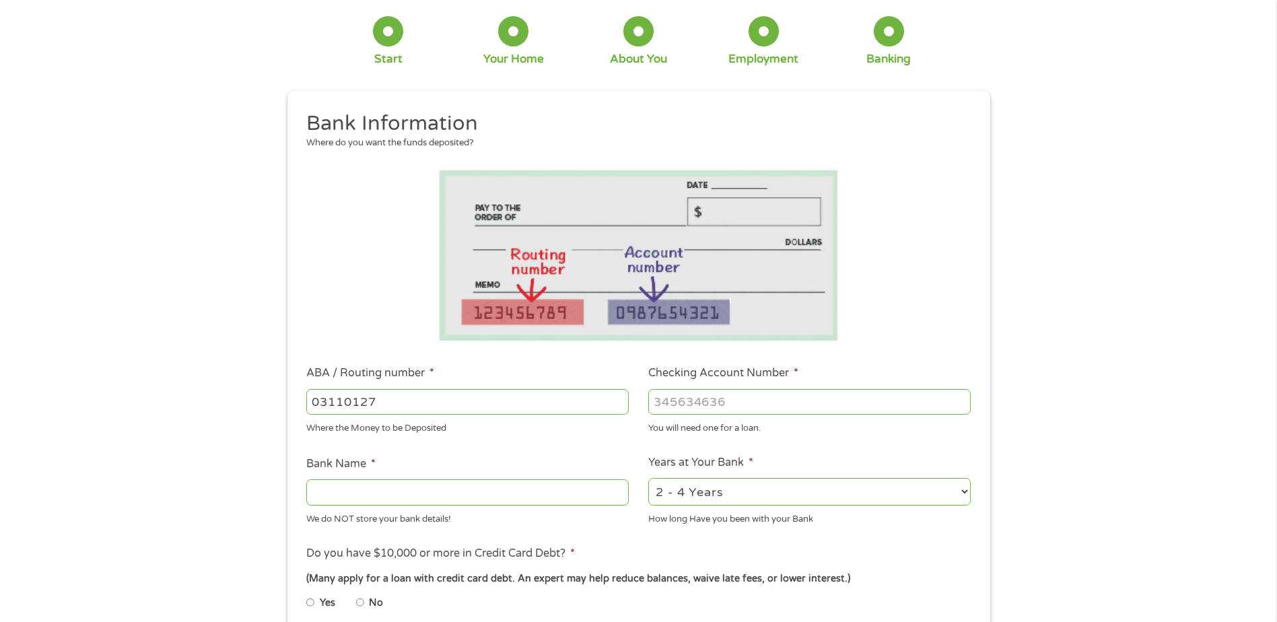
type input "031101279"
type input "THE BANCORP BANK"
type input "031101279"
drag, startPoint x: 658, startPoint y: 459, endPoint x: 713, endPoint y: 399, distance: 82.0
click at [710, 421] on ul "Bank Information Where do you want the funds deposited? ABA / Routing number * …" at bounding box center [638, 445] width 683 height 671
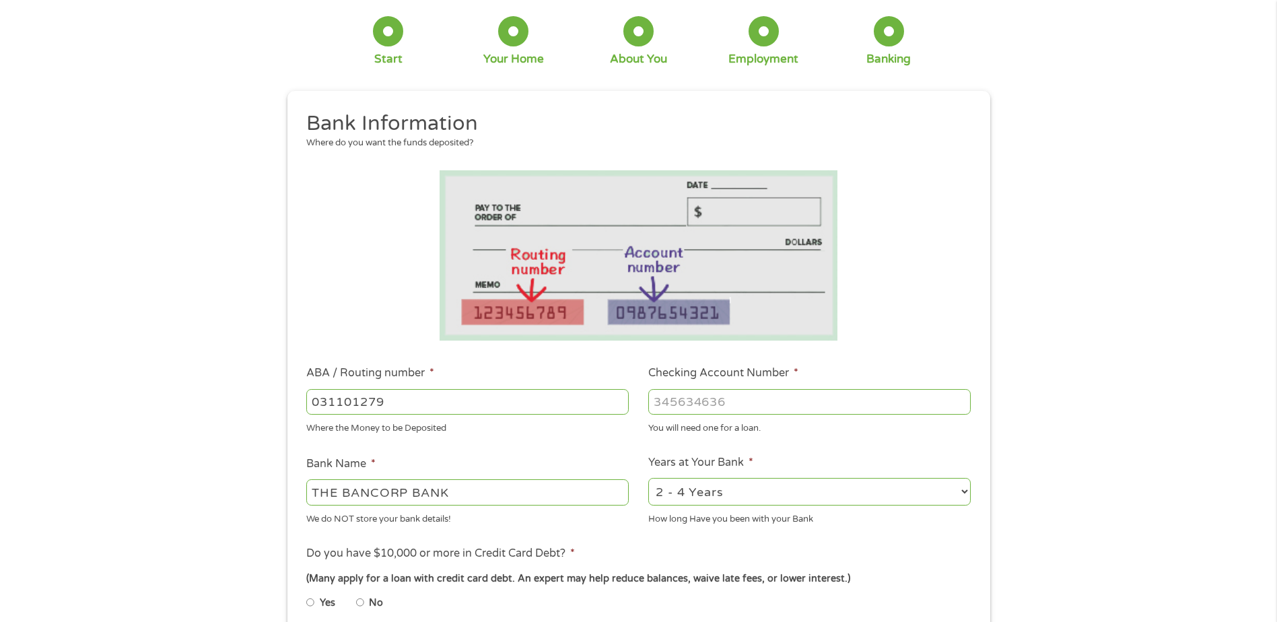
click at [712, 405] on input "Checking Account Number *" at bounding box center [809, 402] width 322 height 26
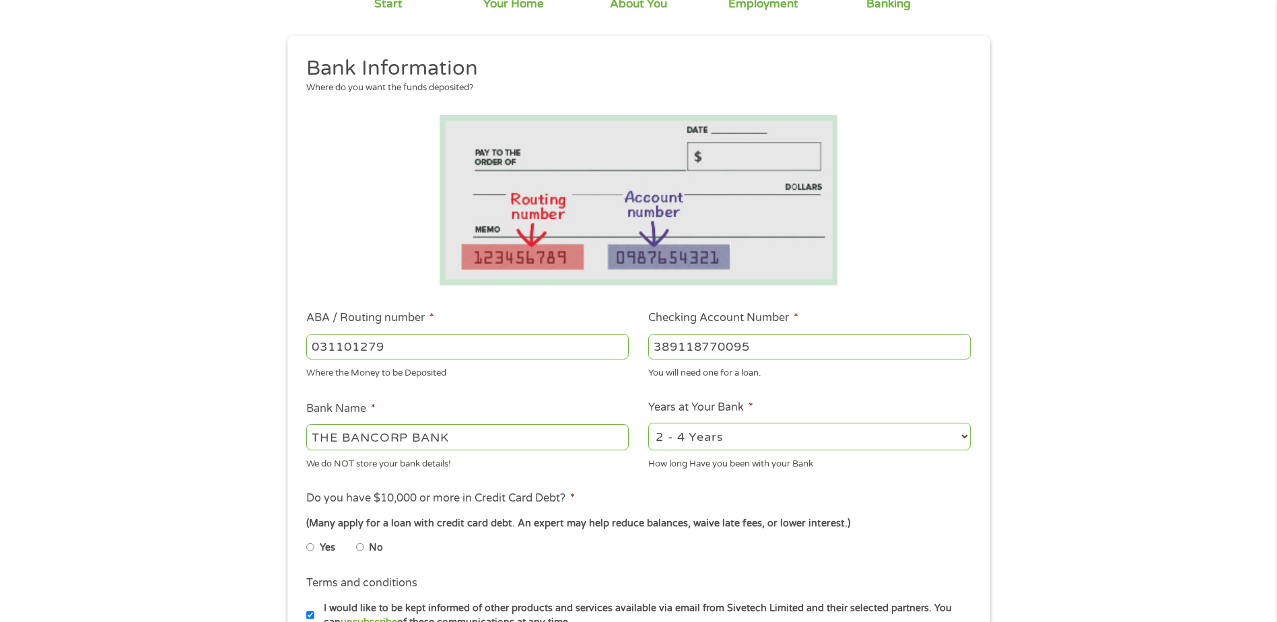
scroll to position [269, 0]
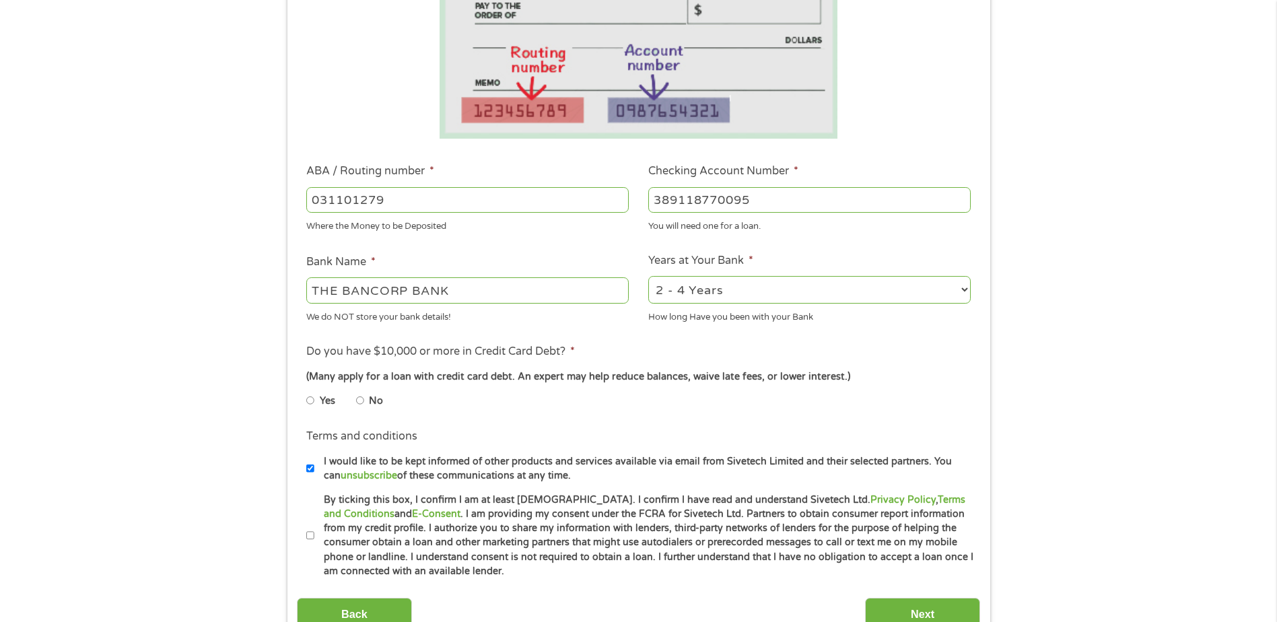
type input "389118770095"
click at [308, 398] on input "Yes" at bounding box center [310, 401] width 8 height 22
radio input "true"
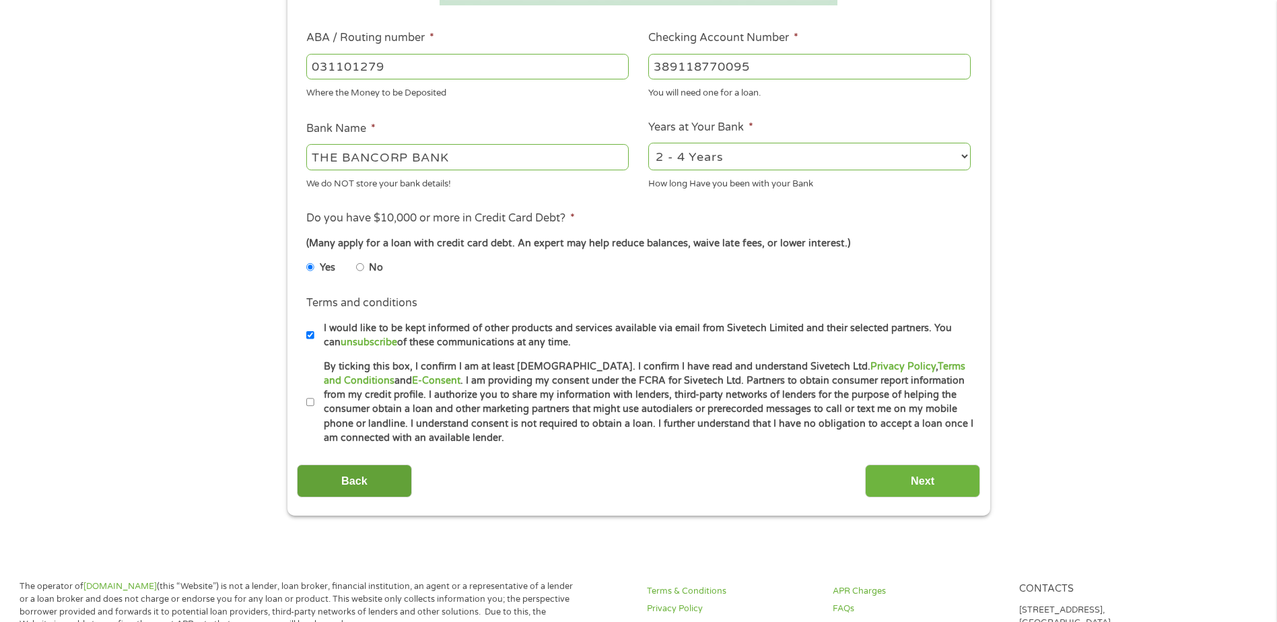
scroll to position [404, 0]
click at [302, 397] on li "Terms and conditions * By ticking this box, I confirm I am at least [DEMOGRAPHI…" at bounding box center [638, 401] width 683 height 86
click at [313, 402] on input "By ticking this box, I confirm I am at least [DEMOGRAPHIC_DATA]. I confirm I ha…" at bounding box center [310, 401] width 8 height 22
checkbox input "true"
drag, startPoint x: 886, startPoint y: 448, endPoint x: 930, endPoint y: 509, distance: 75.7
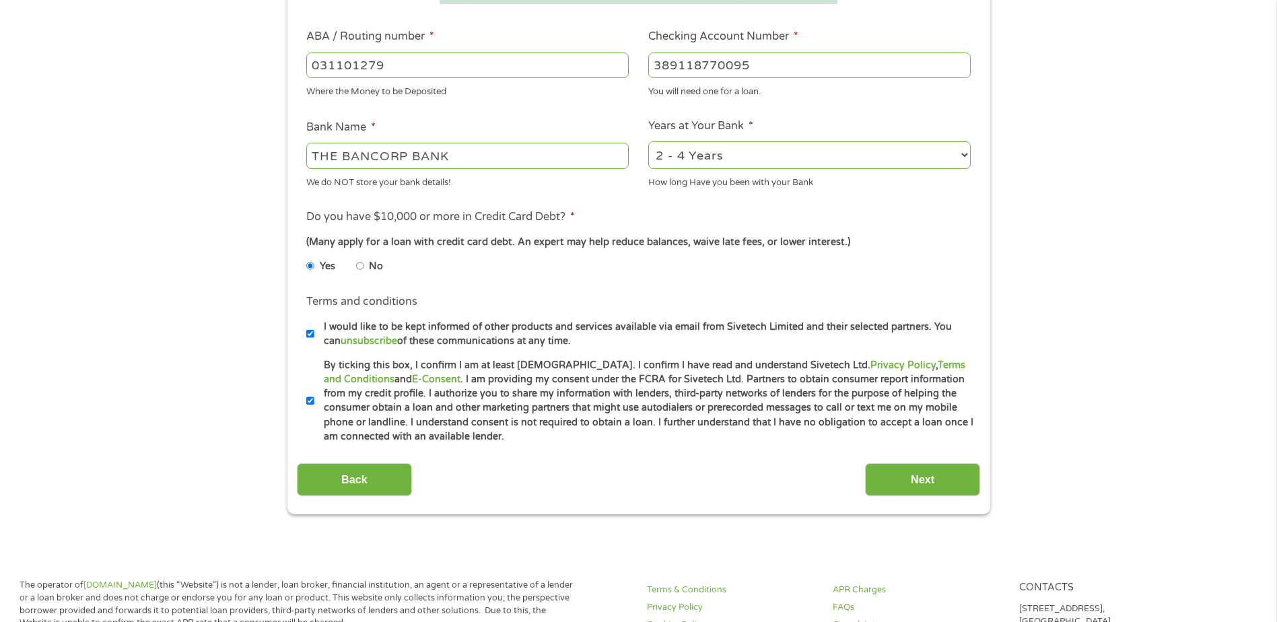
click at [927, 502] on div "This field is hidden when viewing the form gclid EAIaIQobChMItoKO_5XgjwMVtKFaBR…" at bounding box center [638, 134] width 703 height 760
click at [932, 497] on div "This field is hidden when viewing the form gclid EAIaIQobChMItoKO_5XgjwMVtKFaBR…" at bounding box center [638, 134] width 703 height 760
click at [924, 473] on input "Next" at bounding box center [922, 479] width 115 height 33
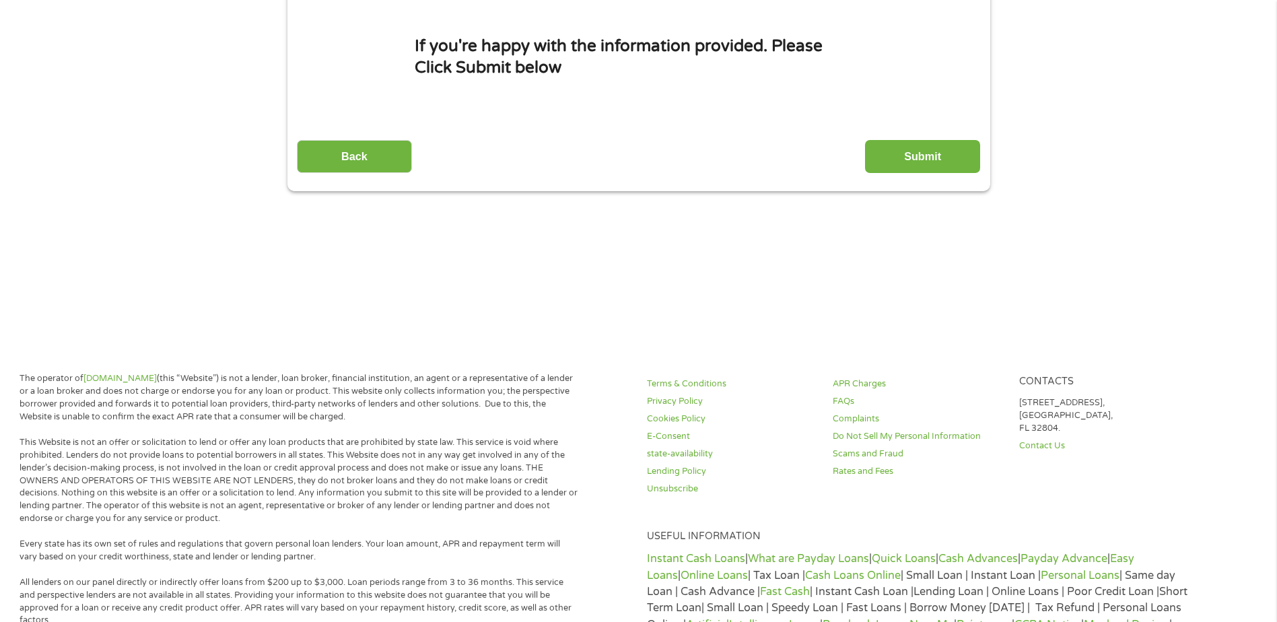
scroll to position [0, 0]
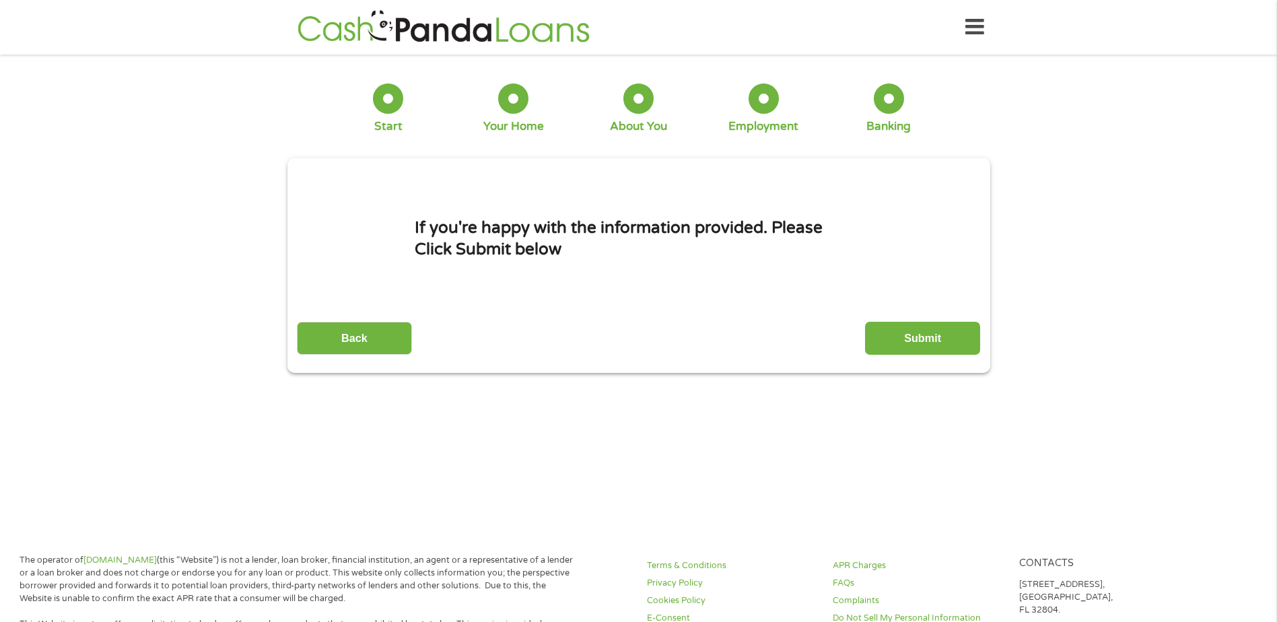
drag, startPoint x: 945, startPoint y: 331, endPoint x: 939, endPoint y: 335, distance: 6.9
click at [939, 334] on input "Submit" at bounding box center [922, 338] width 115 height 33
